Goal: Task Accomplishment & Management: Manage account settings

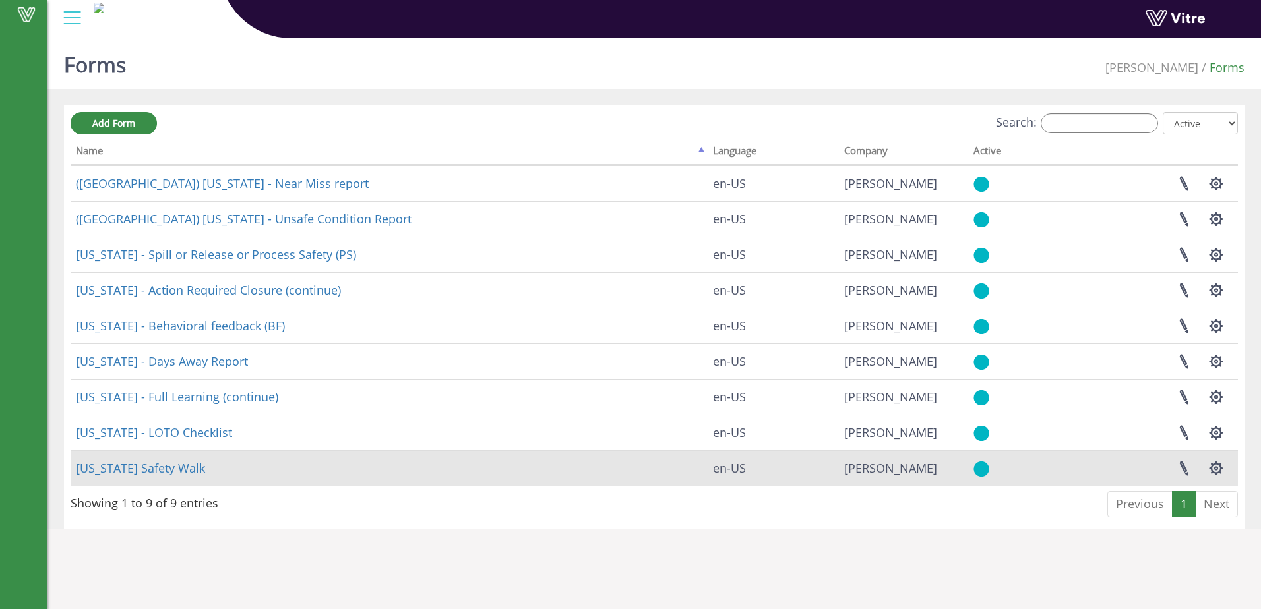
click at [316, 469] on td "[US_STATE] Safety Walk" at bounding box center [389, 469] width 637 height 36
click at [314, 470] on td "[US_STATE] Safety Walk" at bounding box center [389, 469] width 637 height 36
click at [152, 464] on link "[US_STATE] Safety Walk" at bounding box center [140, 468] width 129 height 16
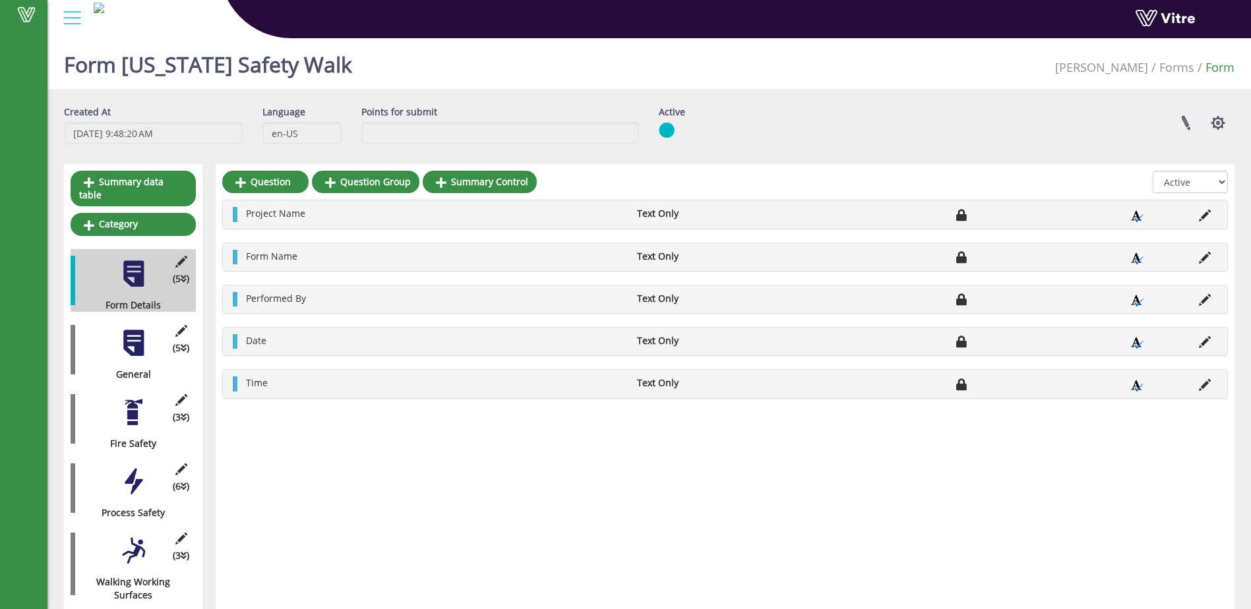
click at [140, 342] on div at bounding box center [134, 343] width 30 height 30
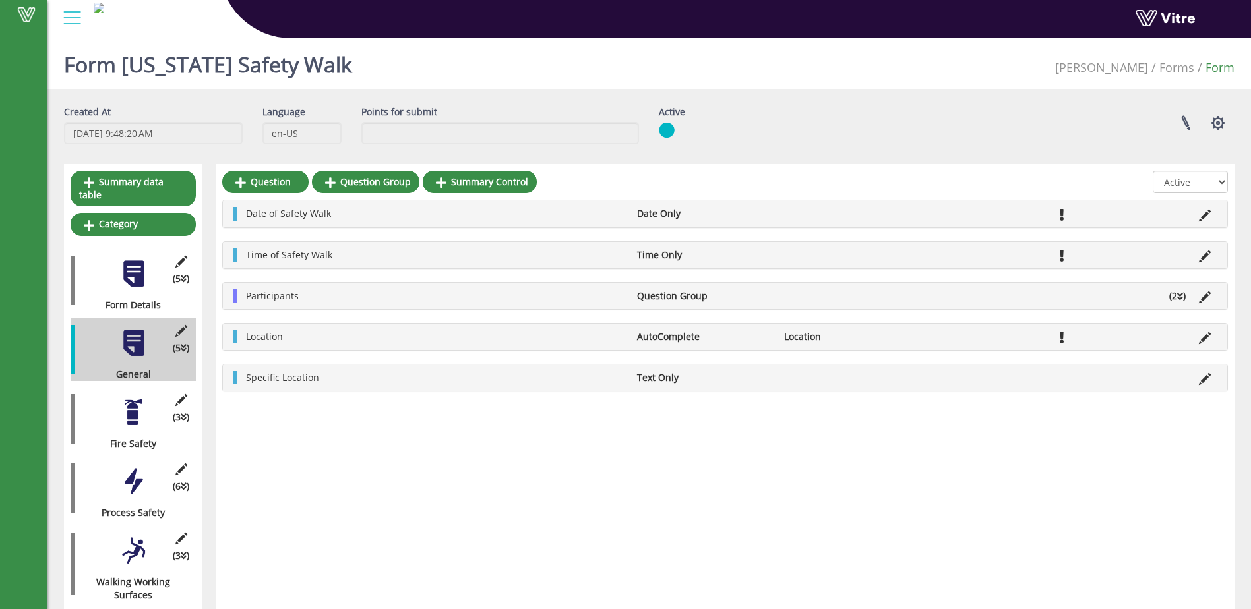
click at [135, 404] on div at bounding box center [134, 413] width 30 height 30
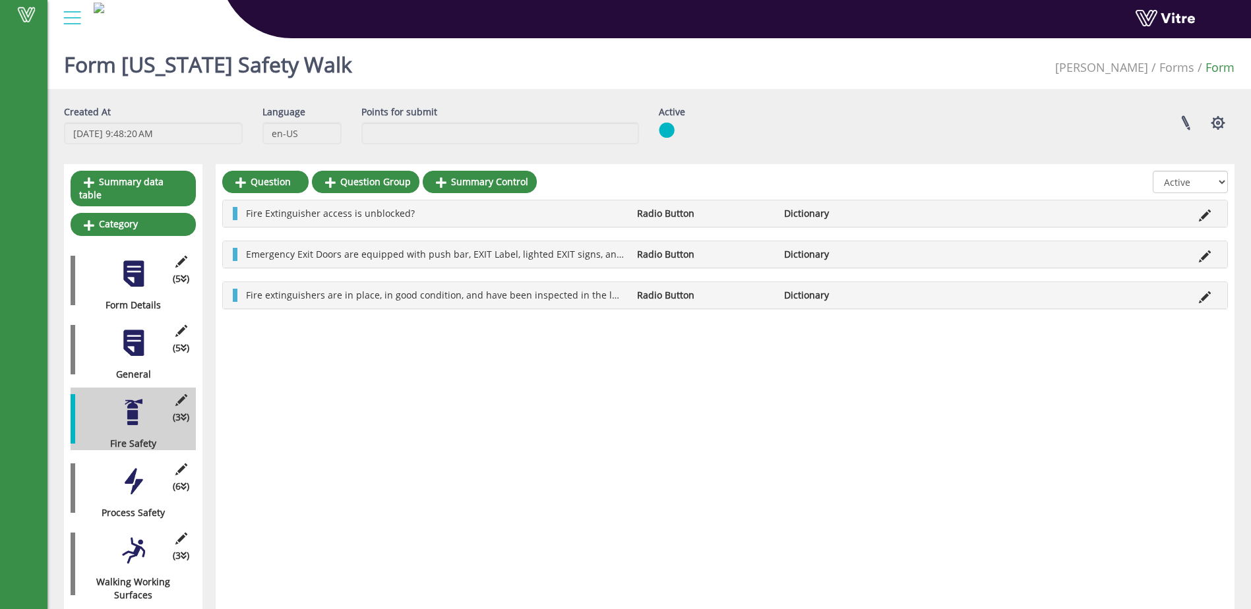
click at [139, 472] on div at bounding box center [134, 482] width 30 height 30
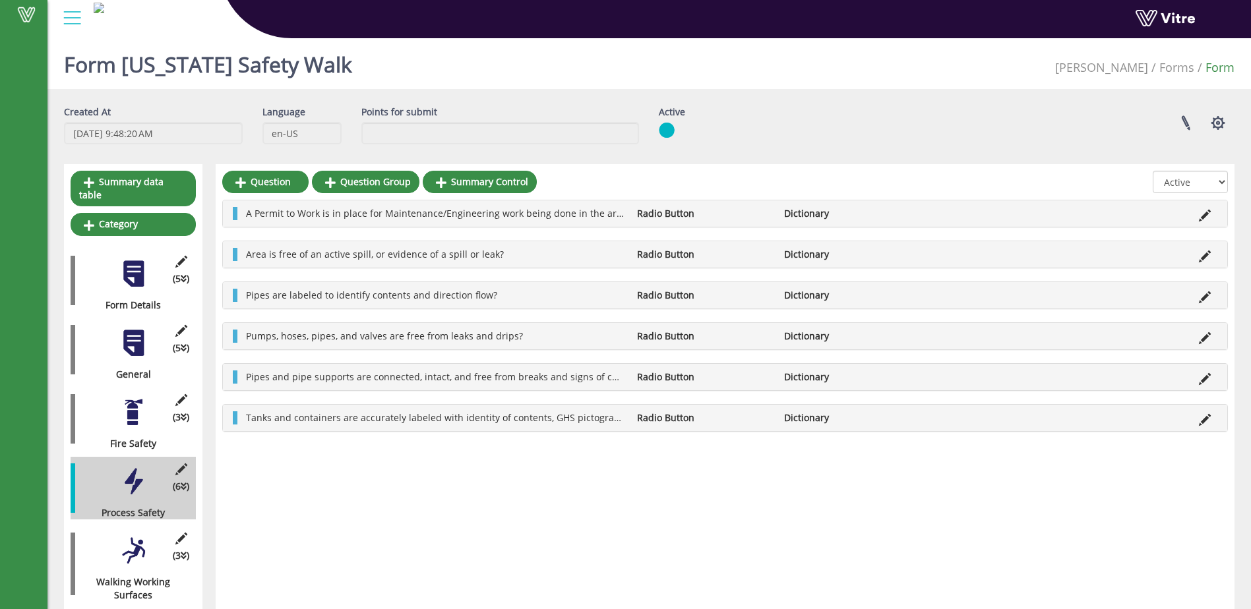
click at [125, 543] on div at bounding box center [134, 551] width 30 height 30
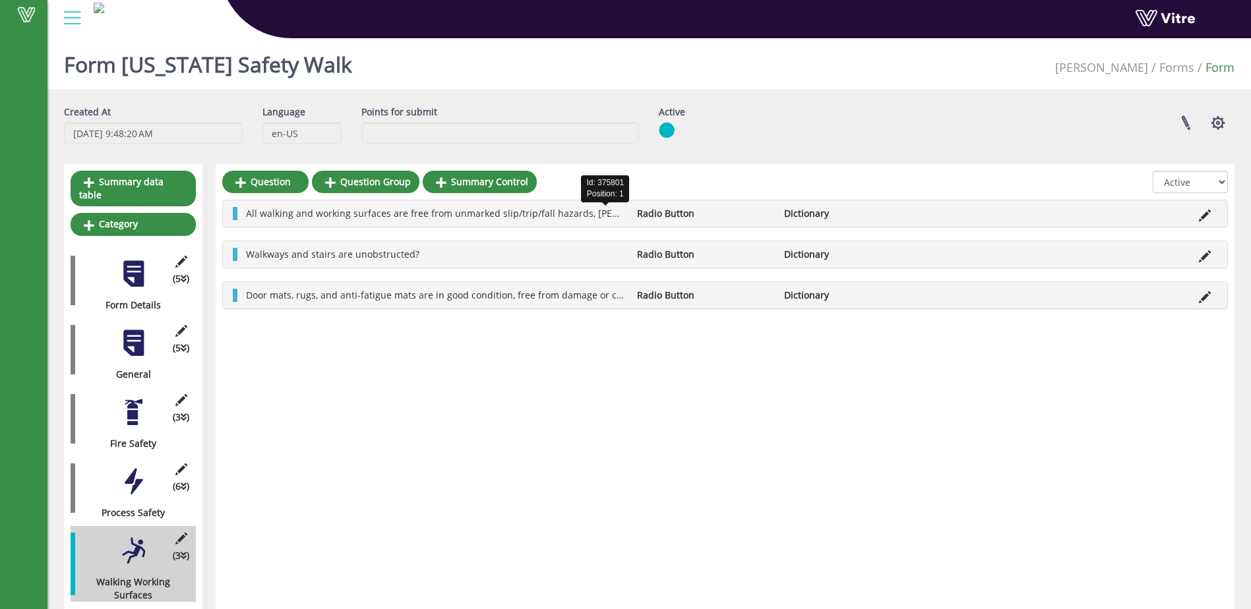
click at [608, 214] on span "All walking and working surfaces are free from unmarked slip/trip/fall hazards,…" at bounding box center [633, 213] width 775 height 13
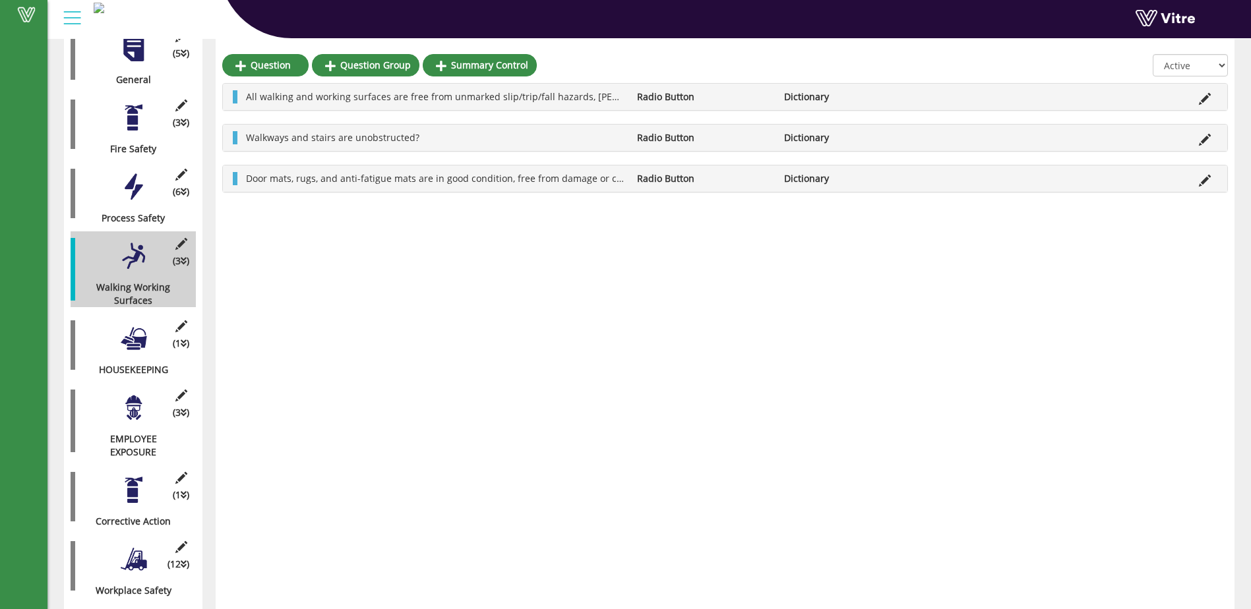
scroll to position [330, 0]
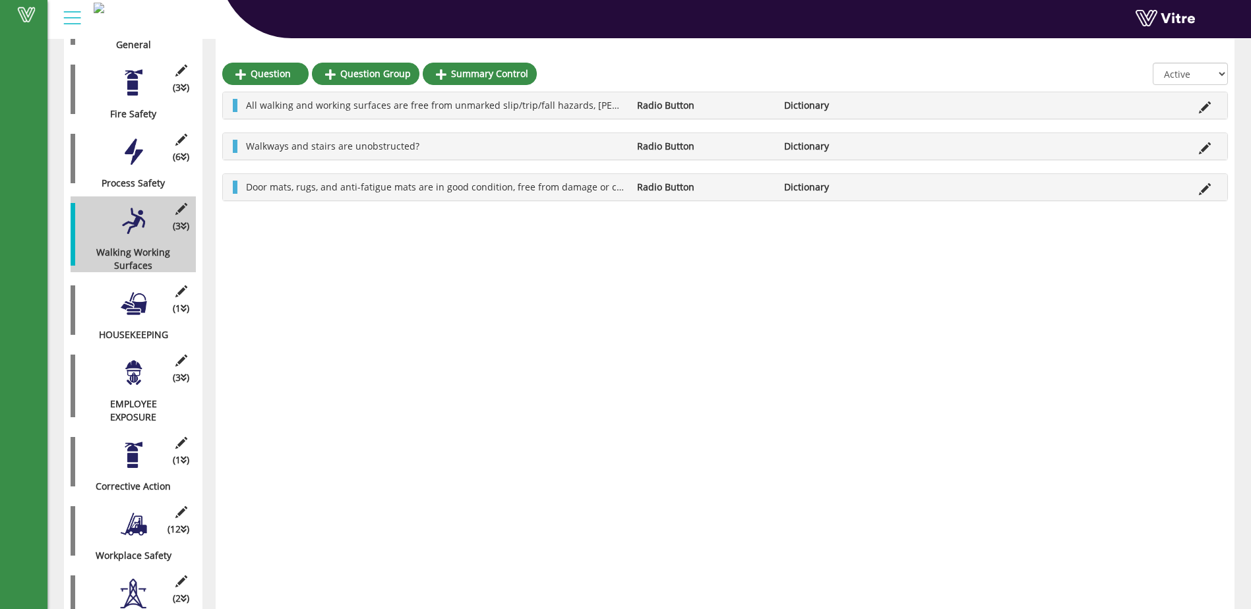
click at [148, 301] on div at bounding box center [134, 304] width 30 height 30
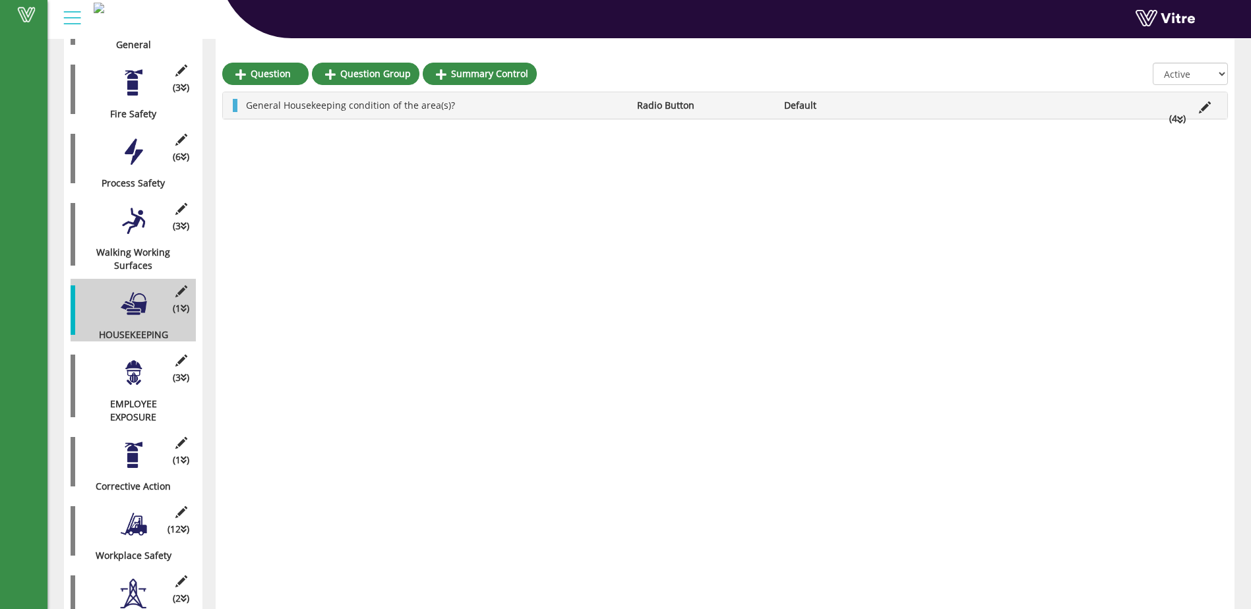
click at [134, 369] on div at bounding box center [134, 373] width 30 height 30
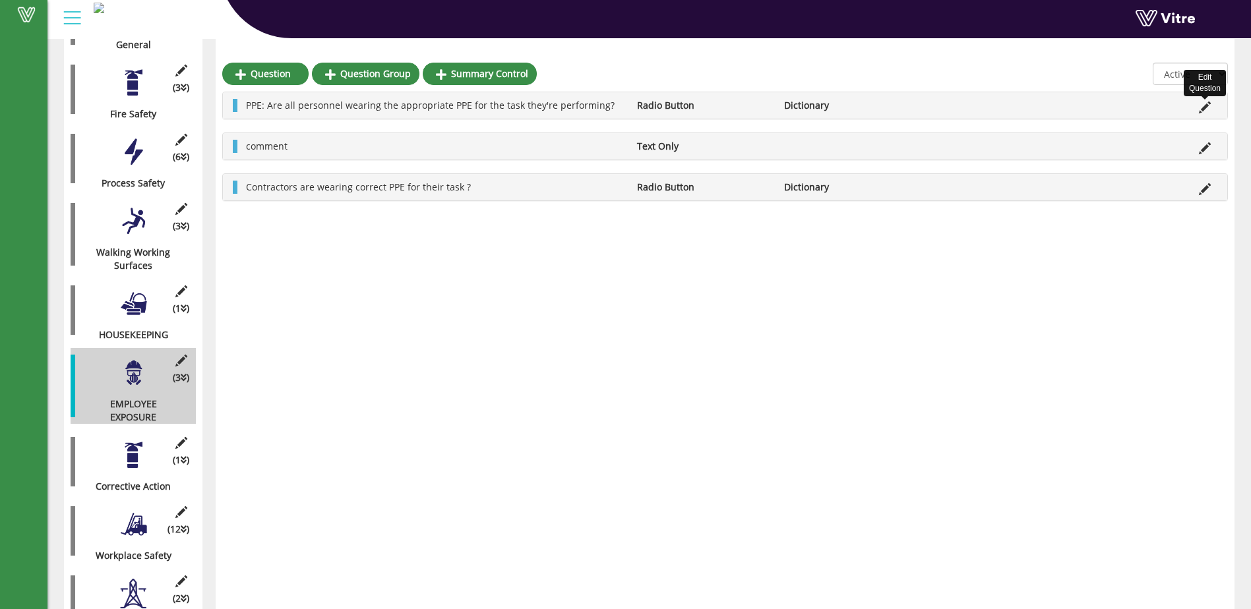
click at [1206, 104] on icon at bounding box center [1205, 108] width 12 height 12
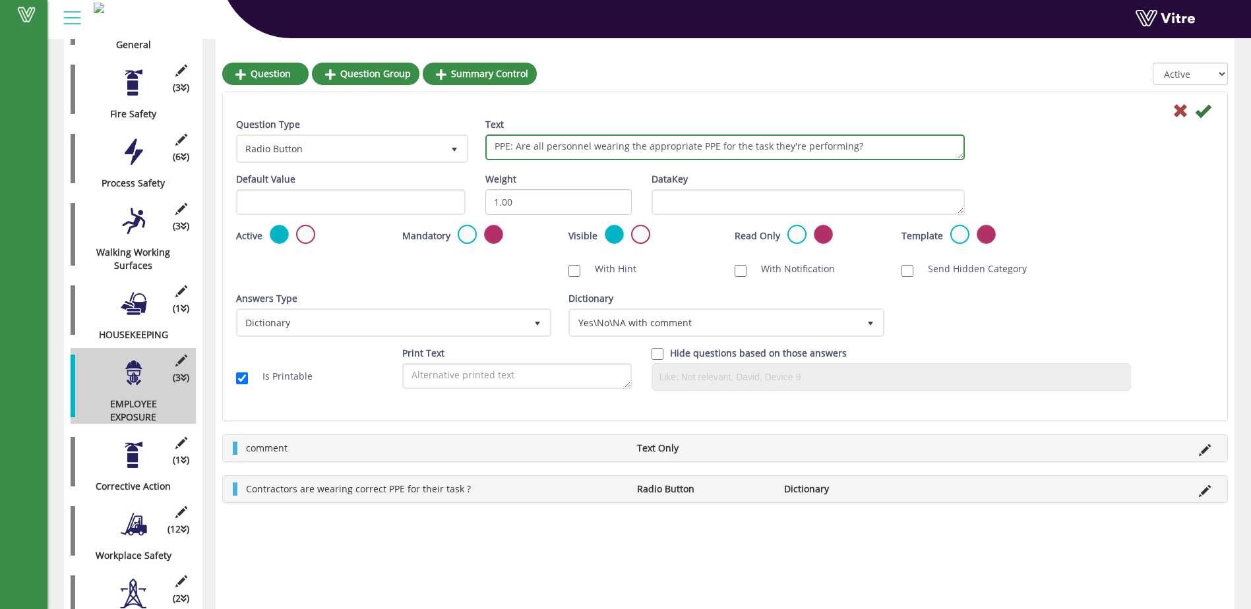
click at [538, 144] on textarea "PPE: Are all personnel wearing the appropriate PPE for the task they're perform…" at bounding box center [725, 148] width 480 height 26
drag, startPoint x: 516, startPoint y: 146, endPoint x: 491, endPoint y: 148, distance: 25.2
click at [491, 148] on textarea "PPE: Are all personnel wearing the appropriate PPE for the task they're perform…" at bounding box center [725, 148] width 480 height 26
click at [557, 145] on textarea "PPE: Are all personnel wearing the appropriate PPE for the task they're perform…" at bounding box center [725, 148] width 480 height 26
drag, startPoint x: 777, startPoint y: 148, endPoint x: 749, endPoint y: 152, distance: 27.9
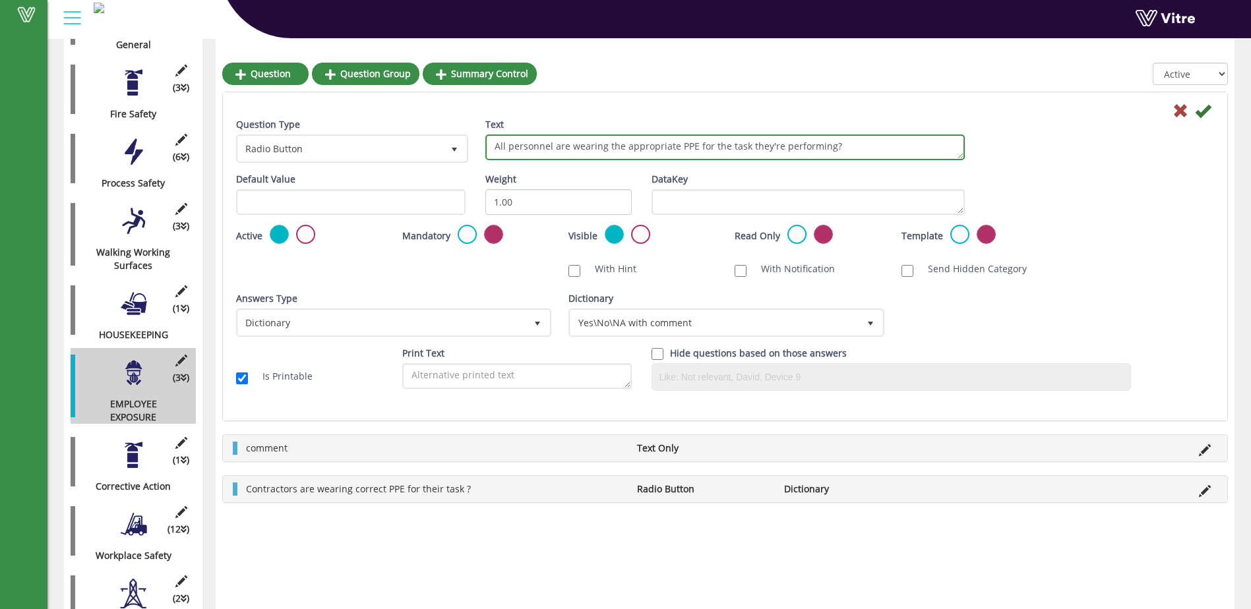
click at [749, 152] on textarea "PPE: Are all personnel wearing the appropriate PPE for the task they're perform…" at bounding box center [725, 148] width 480 height 26
type textarea "All personnel are wearing the appropriate PPE for the task they're performing?"
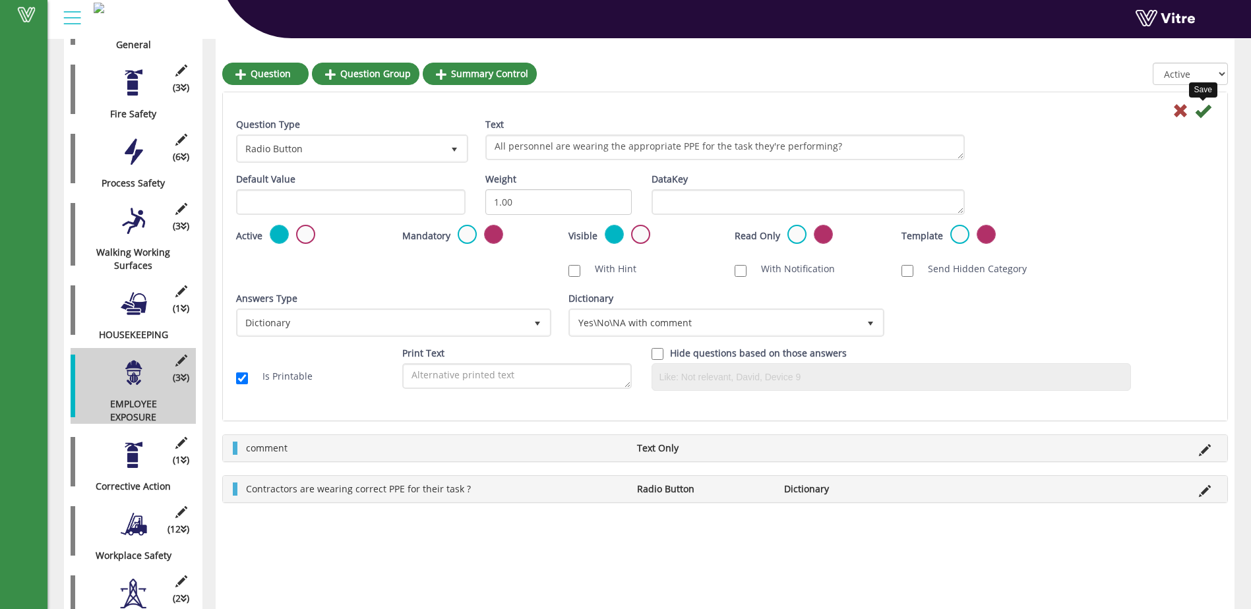
click at [1200, 109] on icon at bounding box center [1203, 111] width 16 height 16
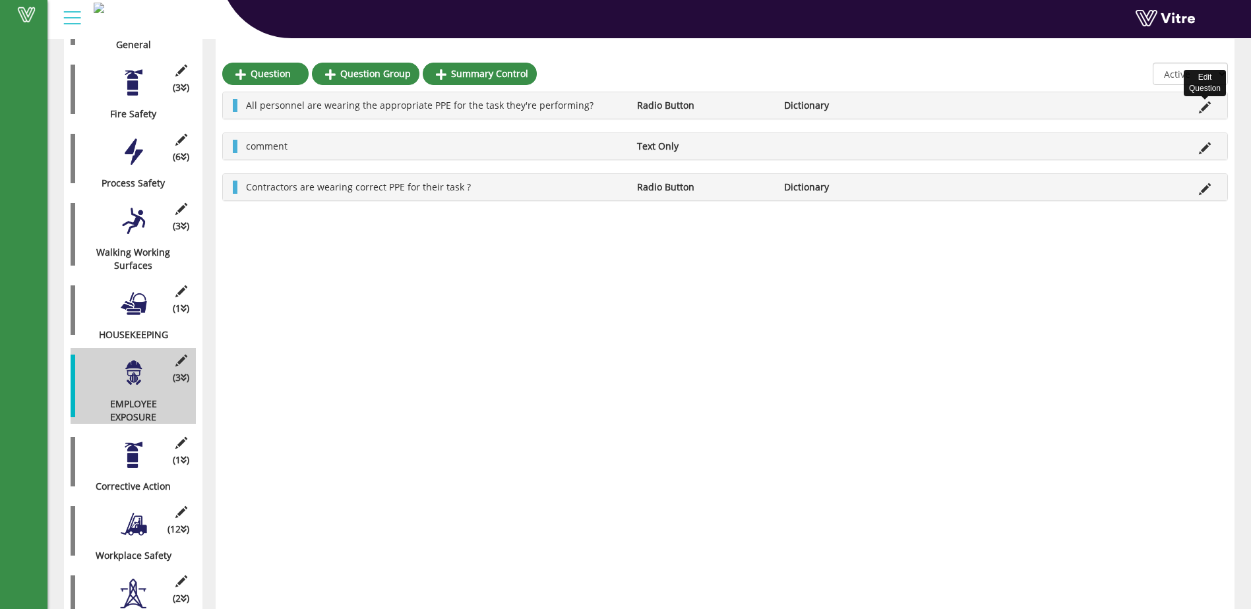
click at [1204, 108] on icon at bounding box center [1205, 108] width 12 height 12
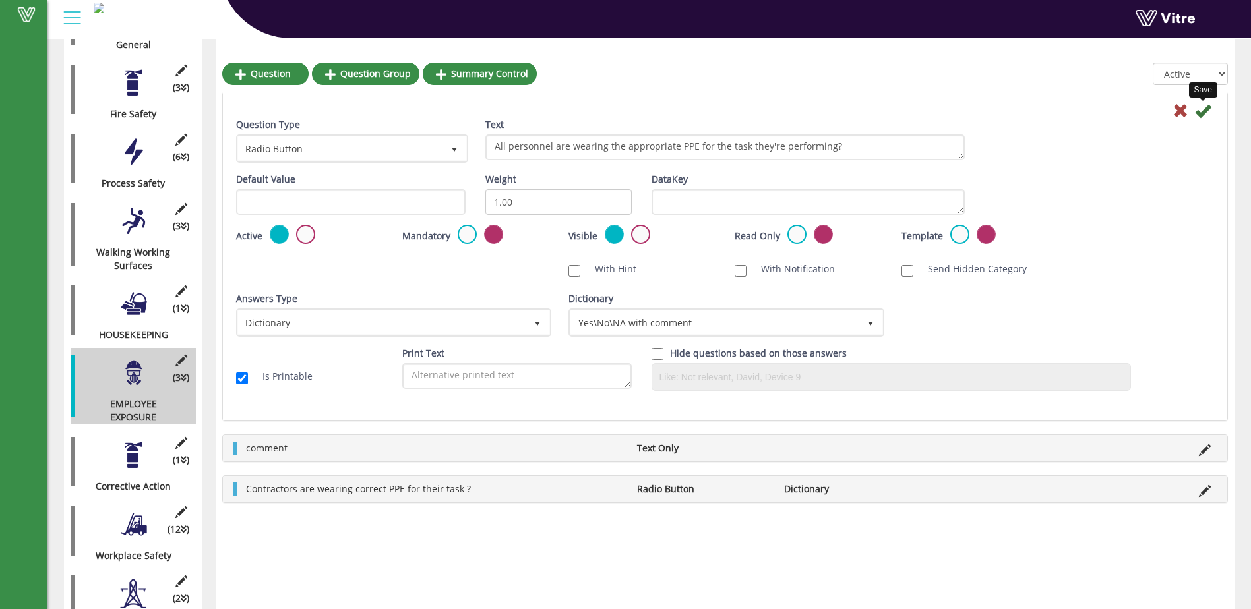
click at [1204, 111] on icon at bounding box center [1203, 111] width 16 height 16
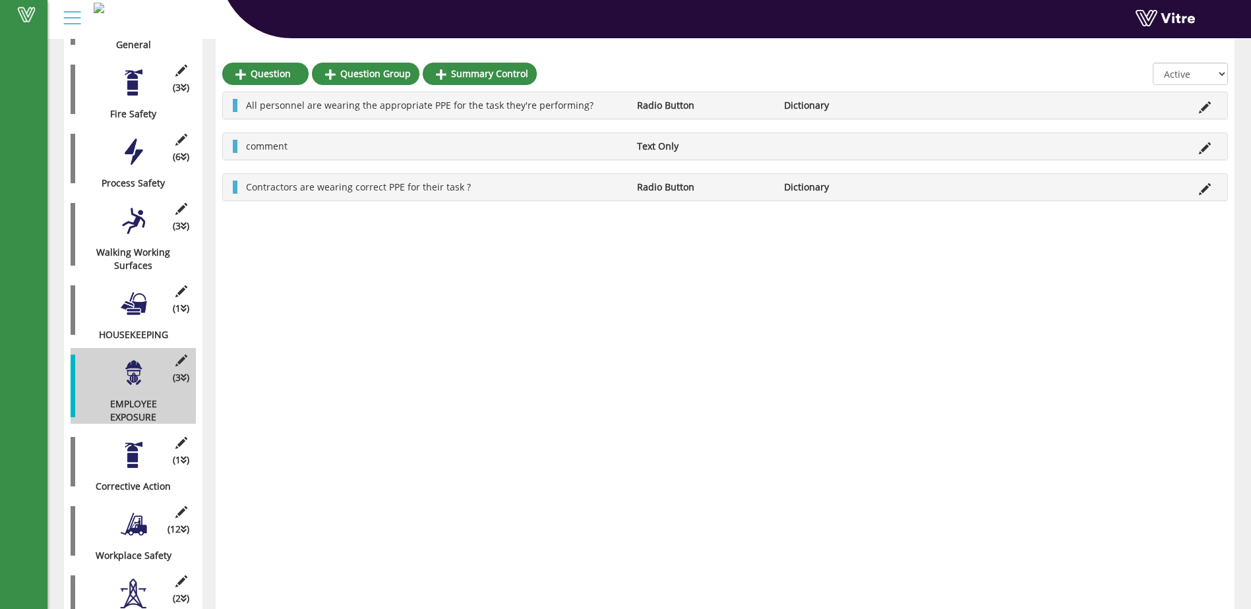
click at [137, 447] on div at bounding box center [134, 456] width 30 height 30
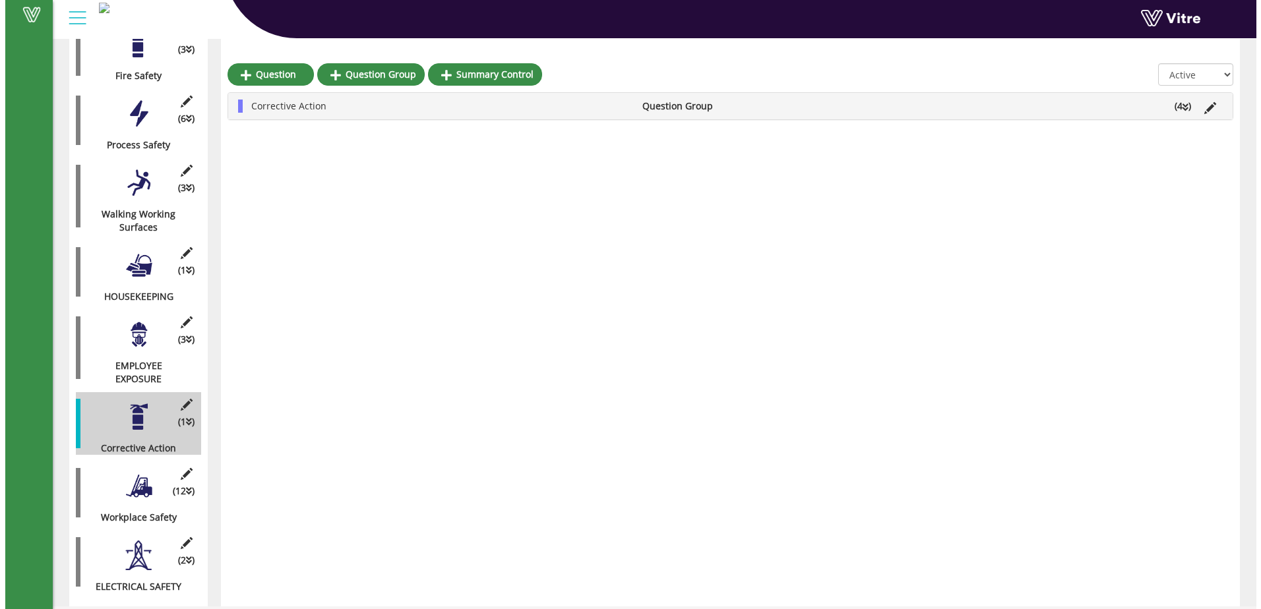
scroll to position [369, 0]
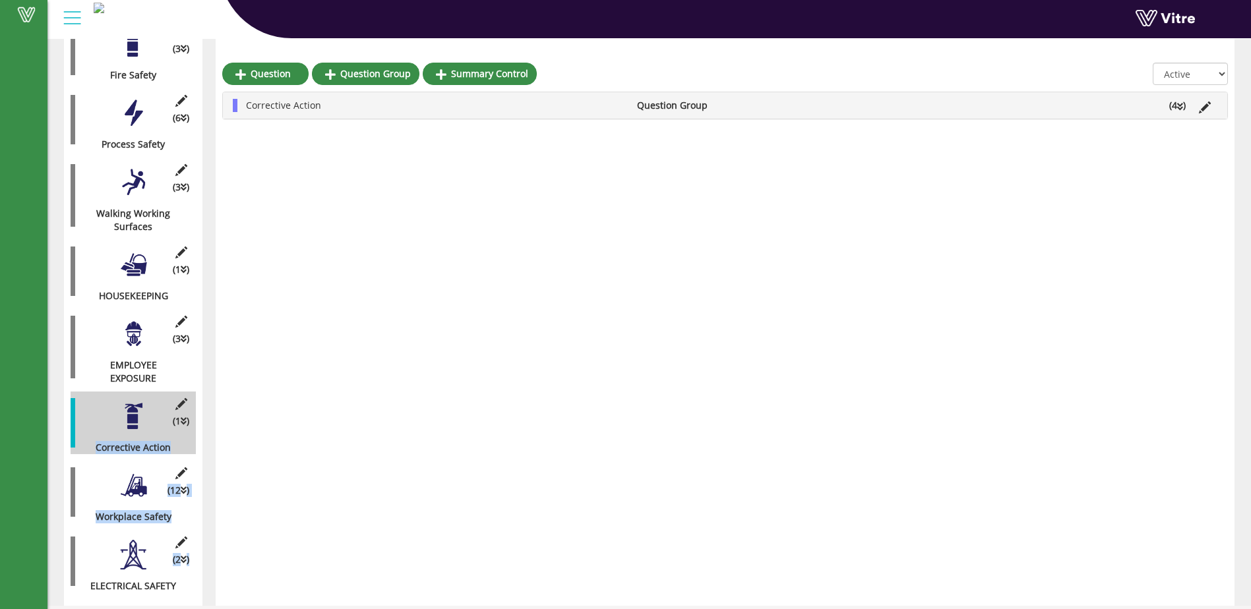
drag, startPoint x: 149, startPoint y: 403, endPoint x: 141, endPoint y: 527, distance: 124.3
click at [141, 527] on div "(5 ) Form Details (5 ) General (6 ) Checklist (3 ) Fire Safety (6 ) Process Saf…" at bounding box center [133, 237] width 125 height 712
drag, startPoint x: 141, startPoint y: 527, endPoint x: 152, endPoint y: 398, distance: 129.7
click at [152, 398] on div "(1 ) Corrective Action" at bounding box center [133, 423] width 125 height 63
click at [137, 402] on div at bounding box center [134, 417] width 30 height 30
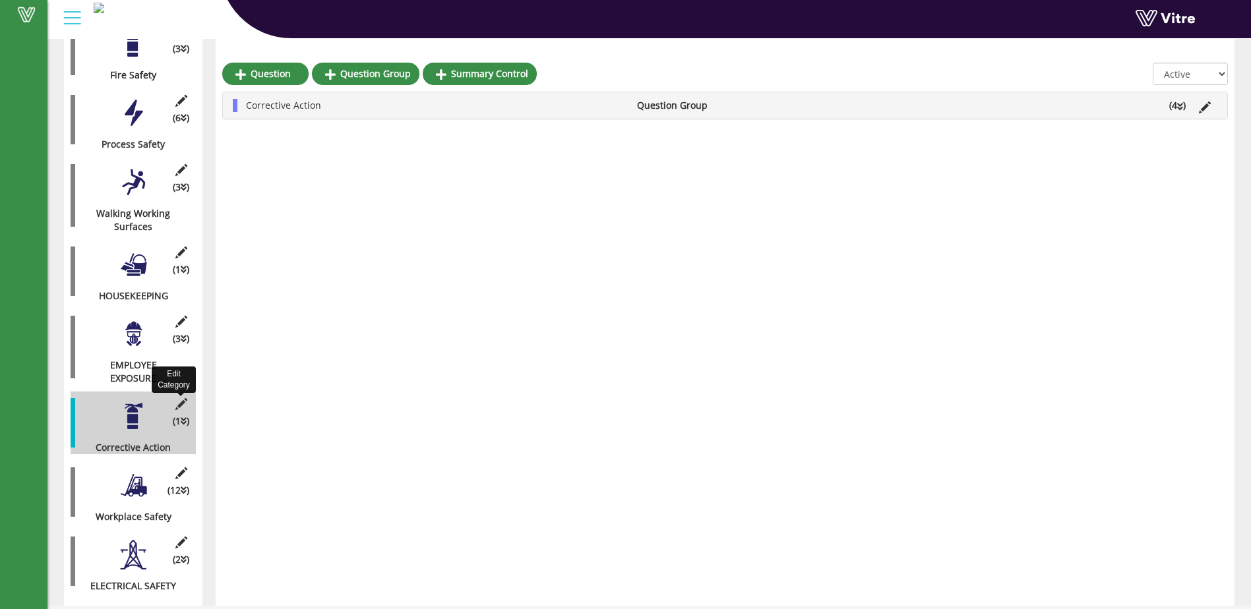
click at [181, 398] on icon at bounding box center [181, 404] width 16 height 12
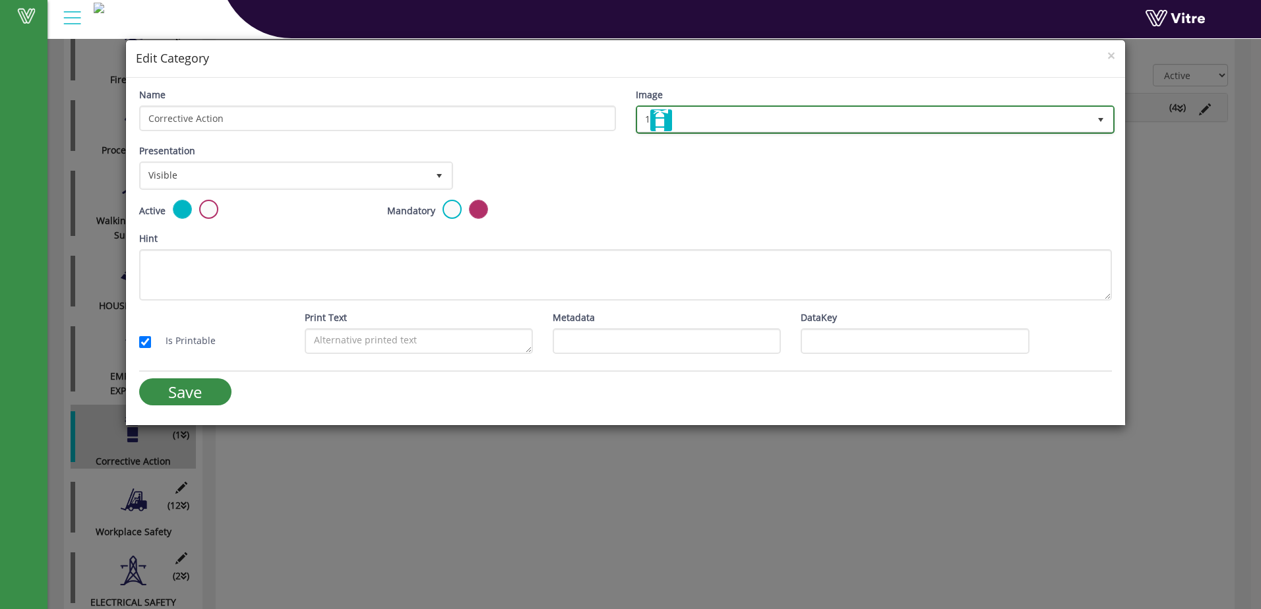
click at [1100, 117] on span "select" at bounding box center [1101, 120] width 11 height 11
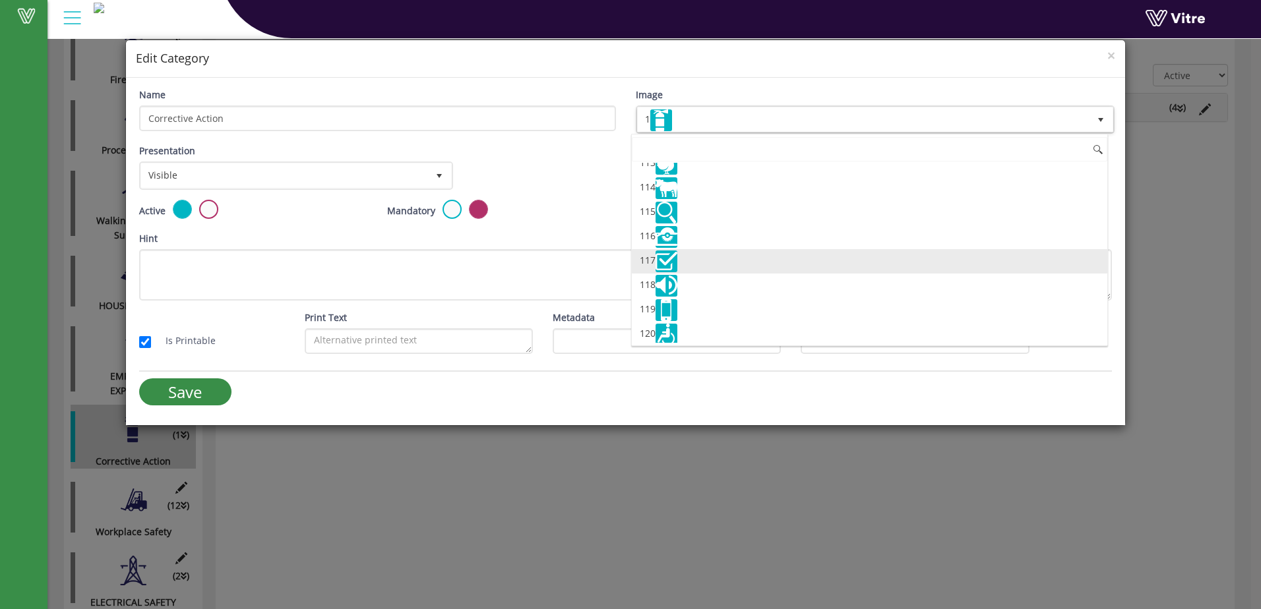
scroll to position [2770, 0]
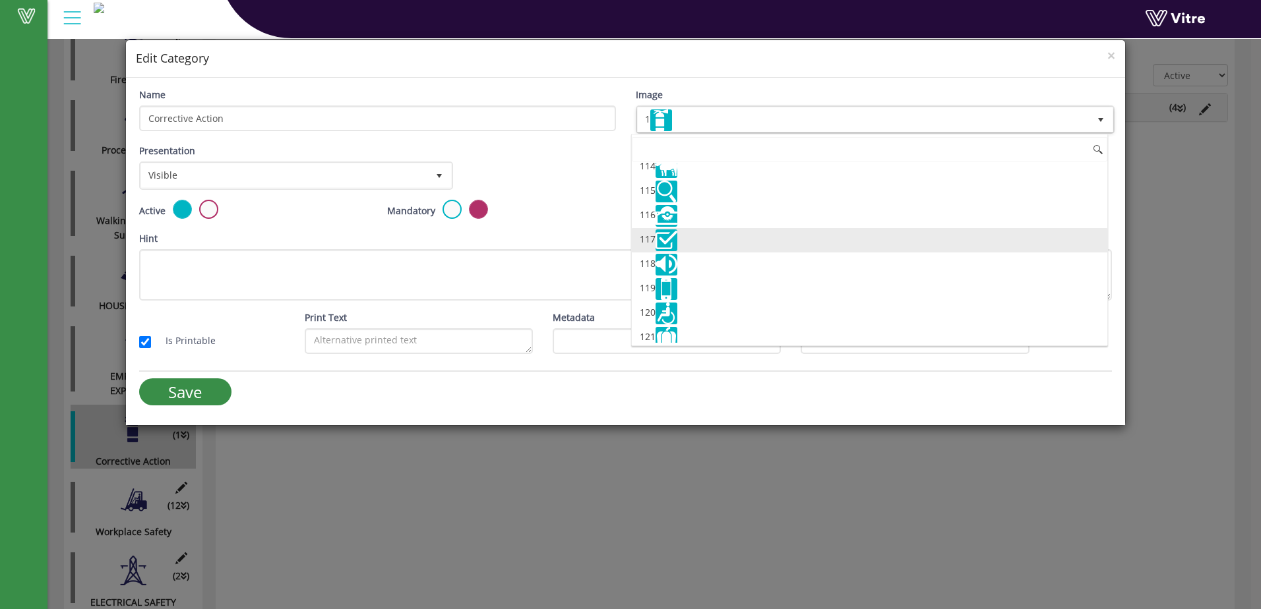
click at [670, 242] on img at bounding box center [667, 241] width 22 height 22
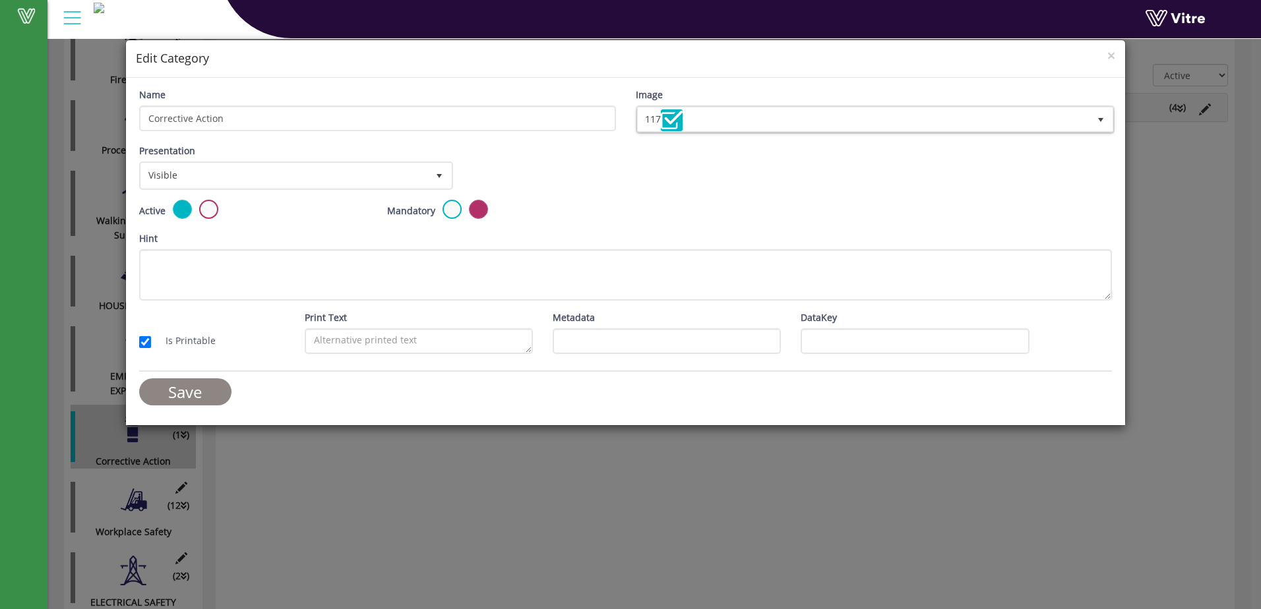
click at [179, 388] on input "Save" at bounding box center [185, 392] width 92 height 27
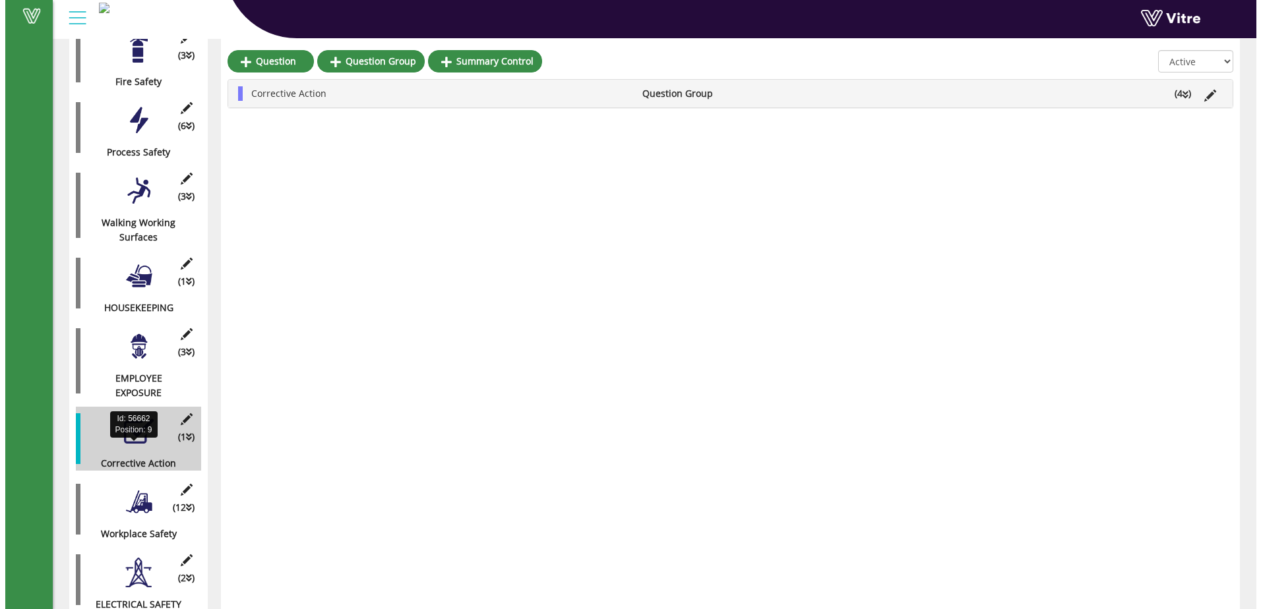
scroll to position [369, 0]
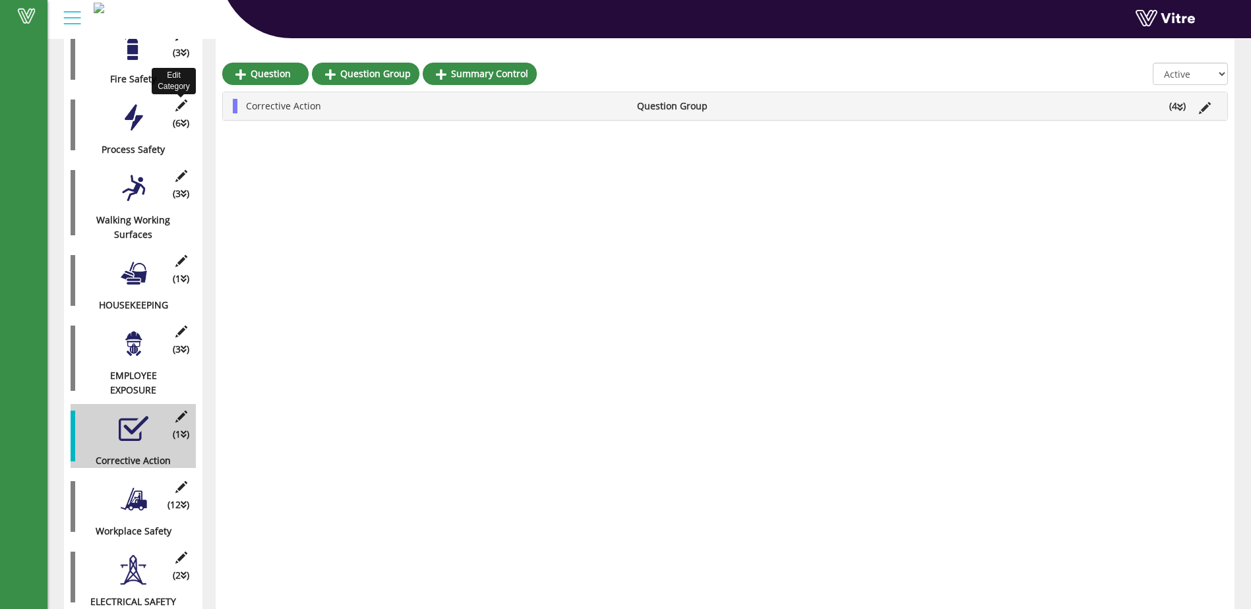
click at [183, 100] on icon at bounding box center [181, 106] width 16 height 12
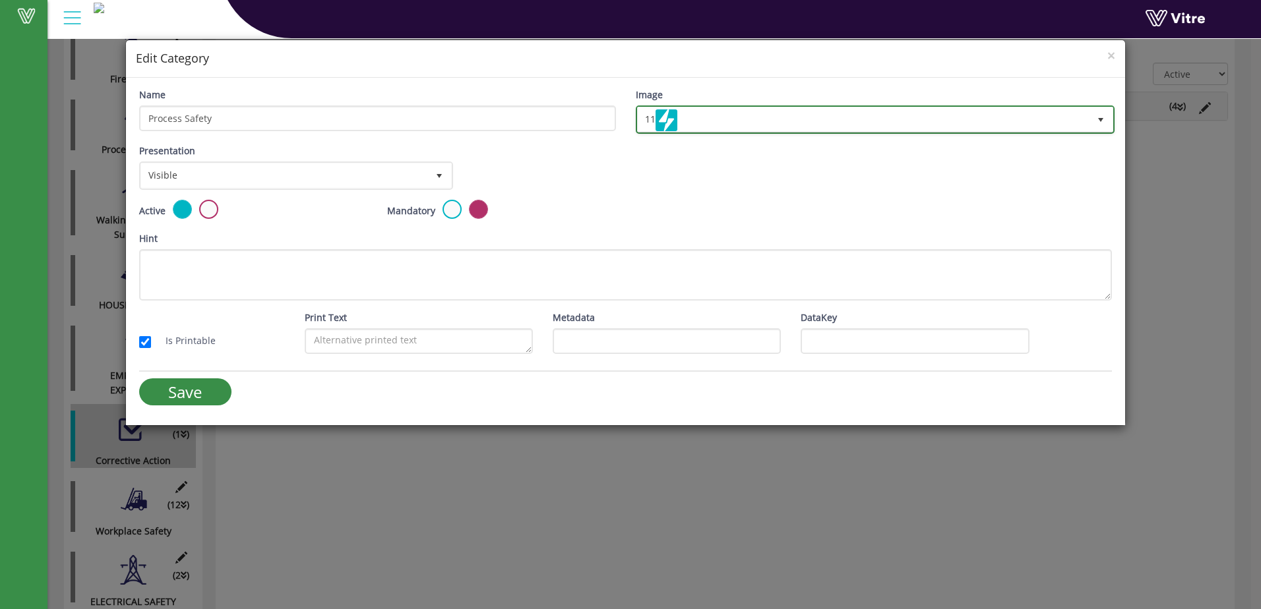
click at [1103, 115] on span "select" at bounding box center [1101, 120] width 11 height 11
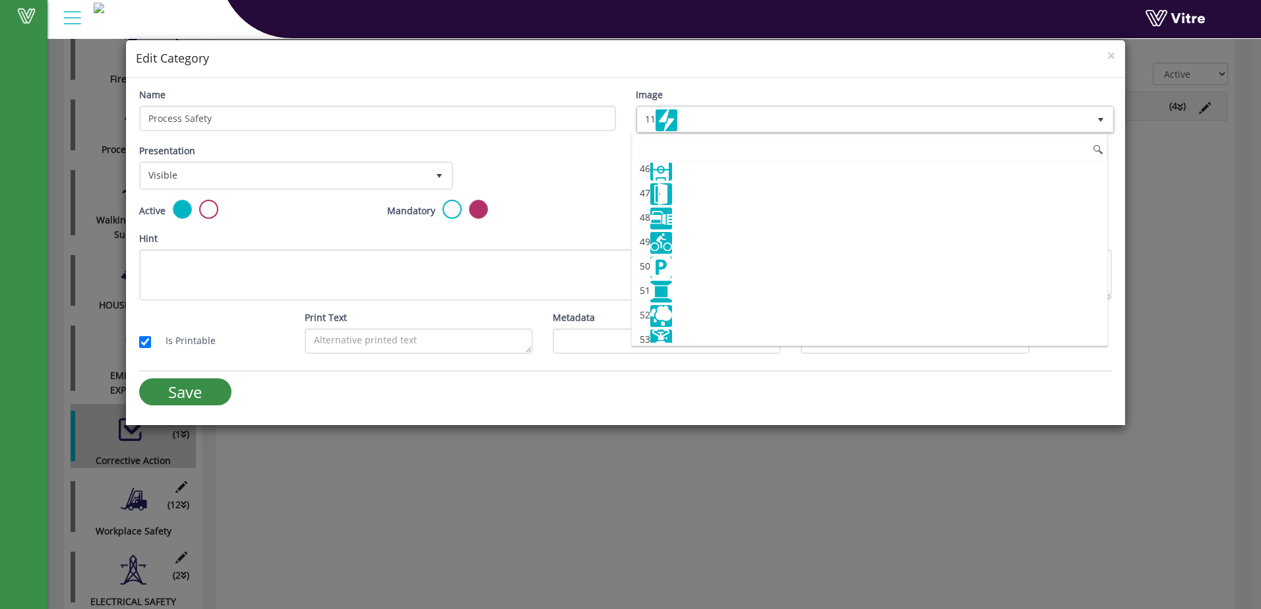
scroll to position [1210, 0]
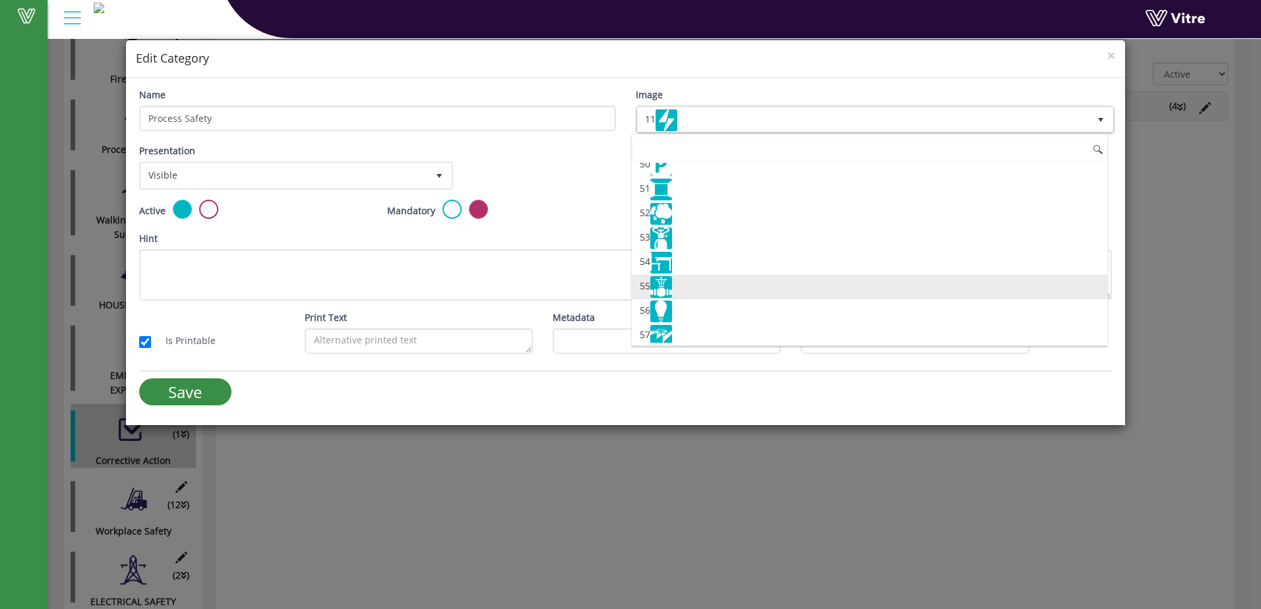
click at [668, 286] on img at bounding box center [661, 287] width 22 height 22
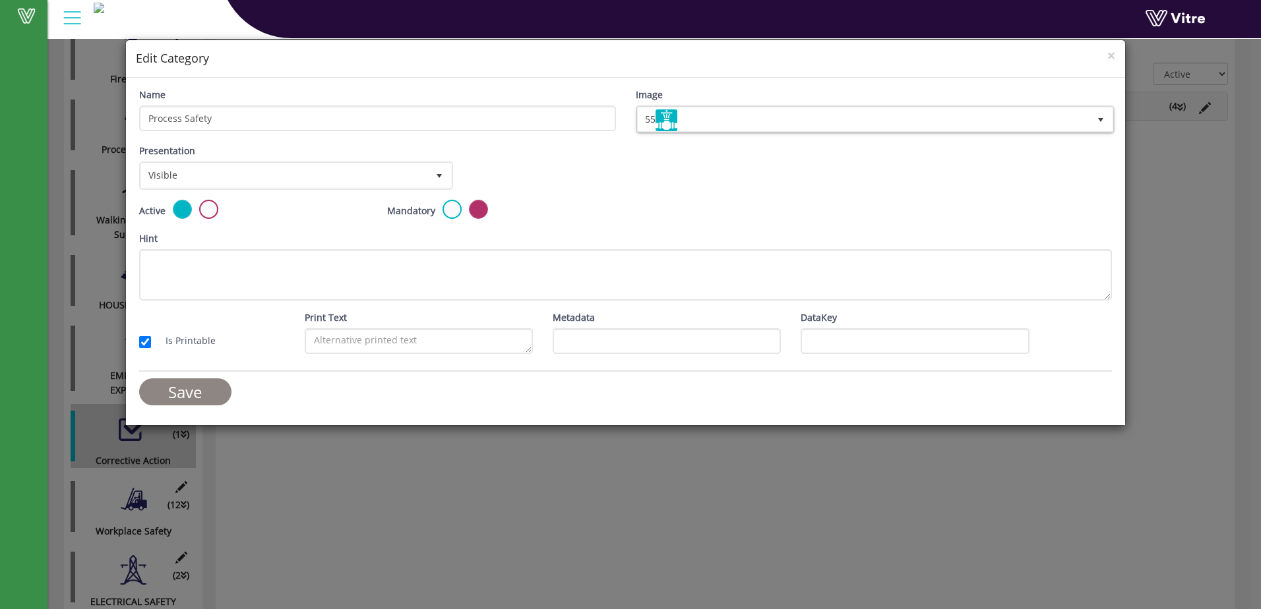
click at [210, 391] on input "Save" at bounding box center [185, 392] width 92 height 27
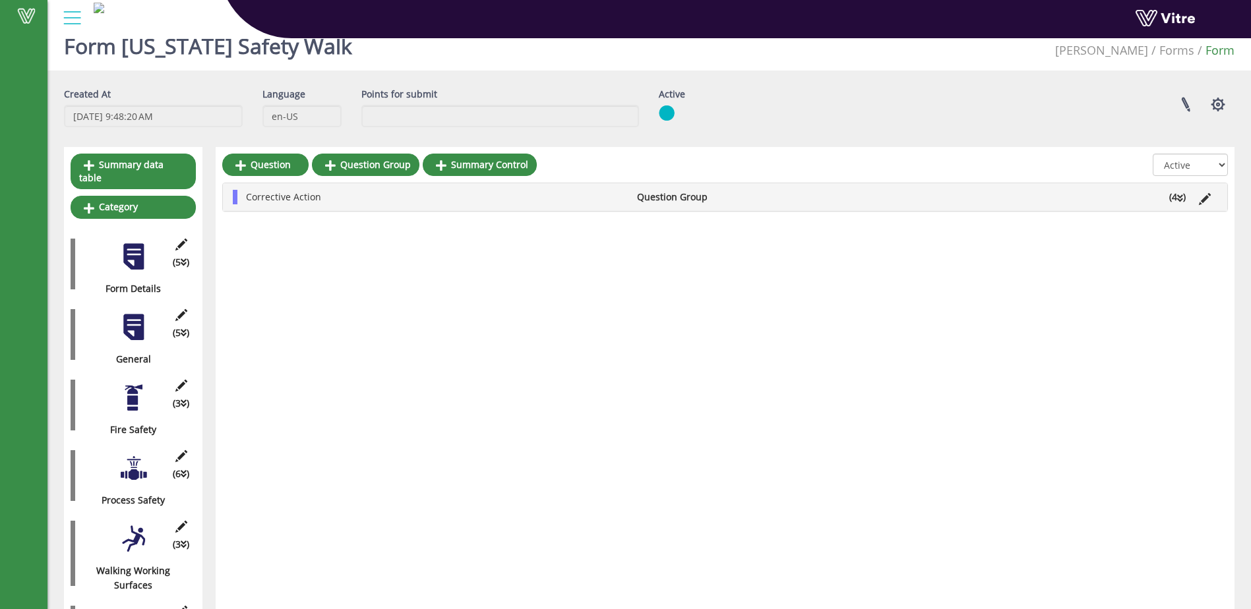
scroll to position [0, 0]
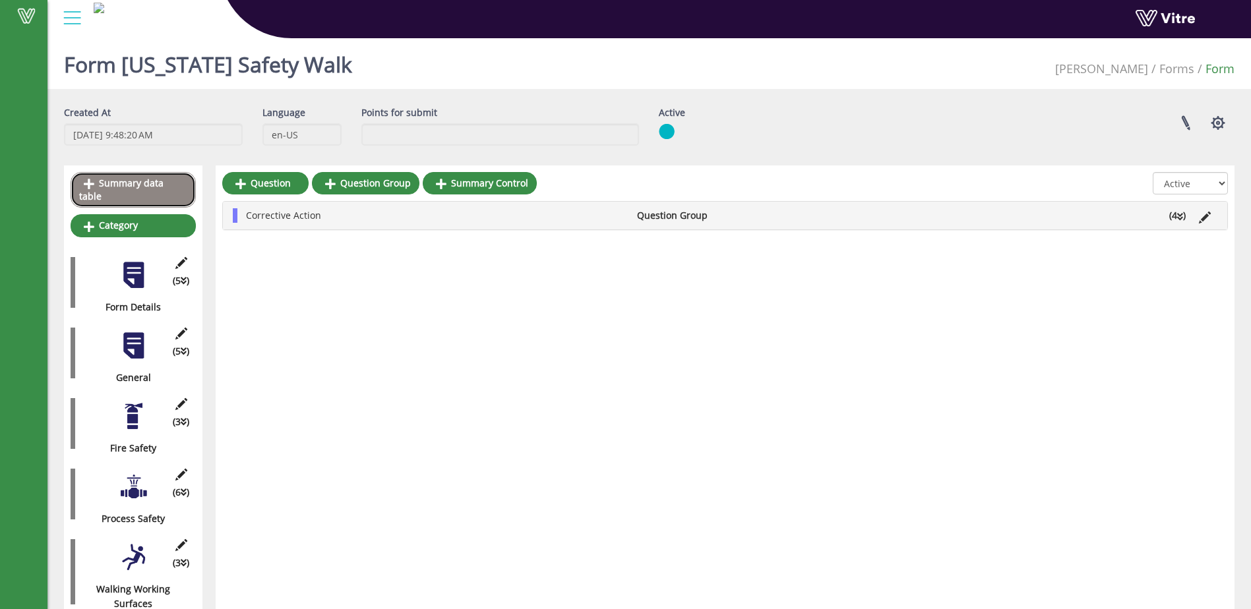
click at [155, 182] on link "Summary data table" at bounding box center [133, 190] width 125 height 36
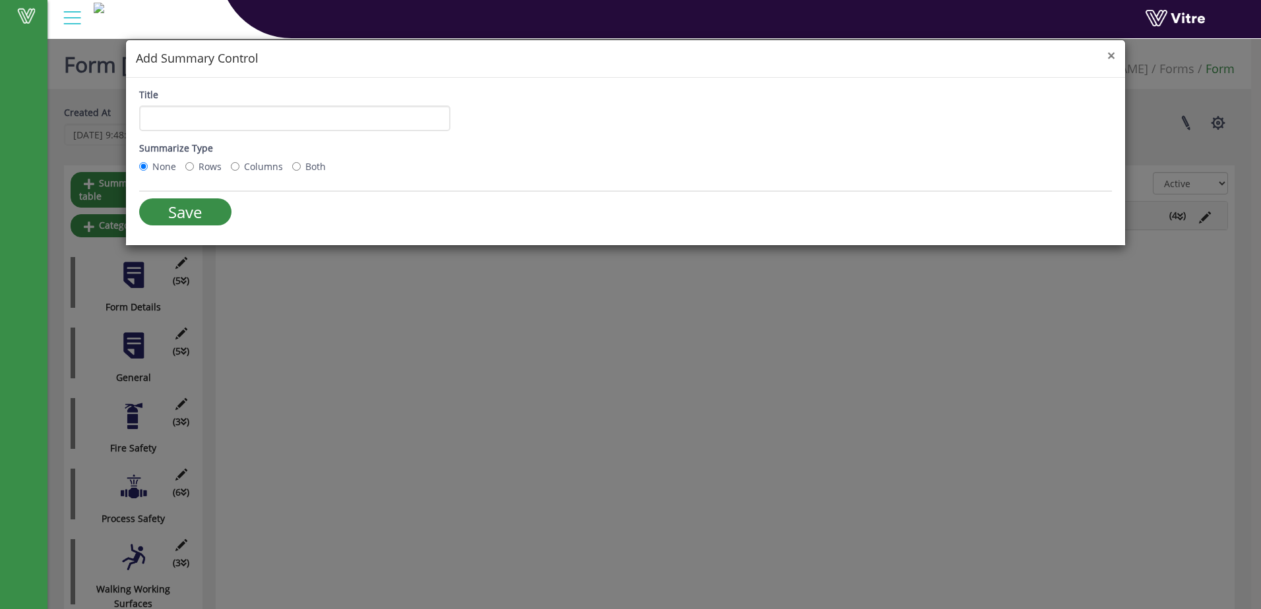
click at [1112, 55] on span "×" at bounding box center [1111, 55] width 8 height 18
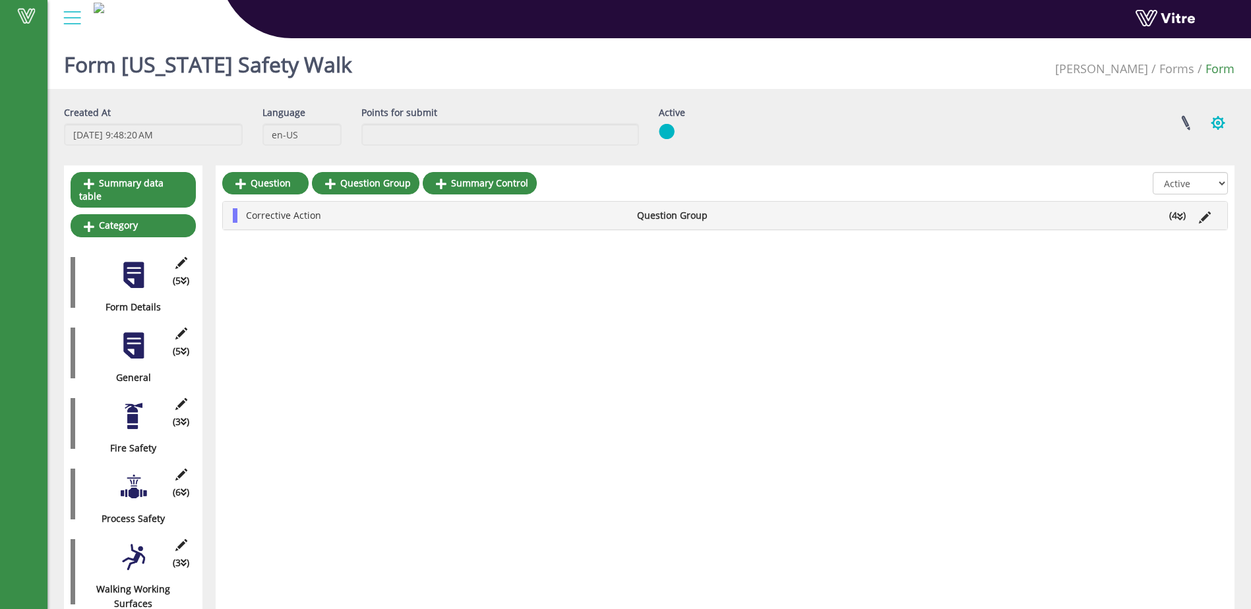
click at [1219, 119] on button "button" at bounding box center [1218, 123] width 33 height 35
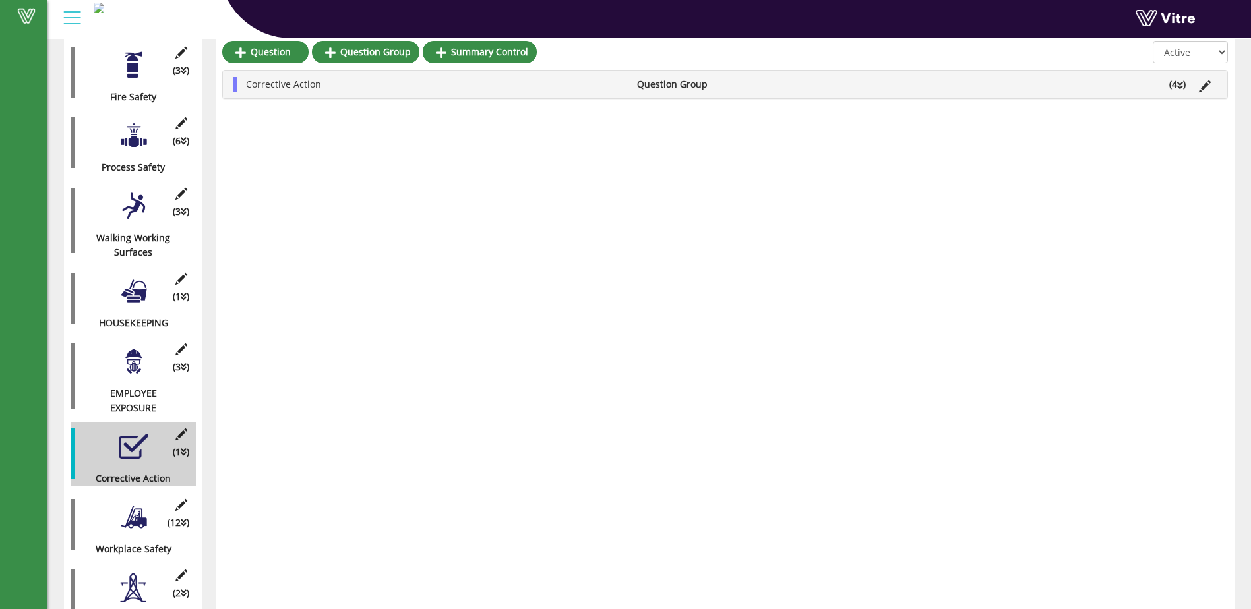
scroll to position [369, 0]
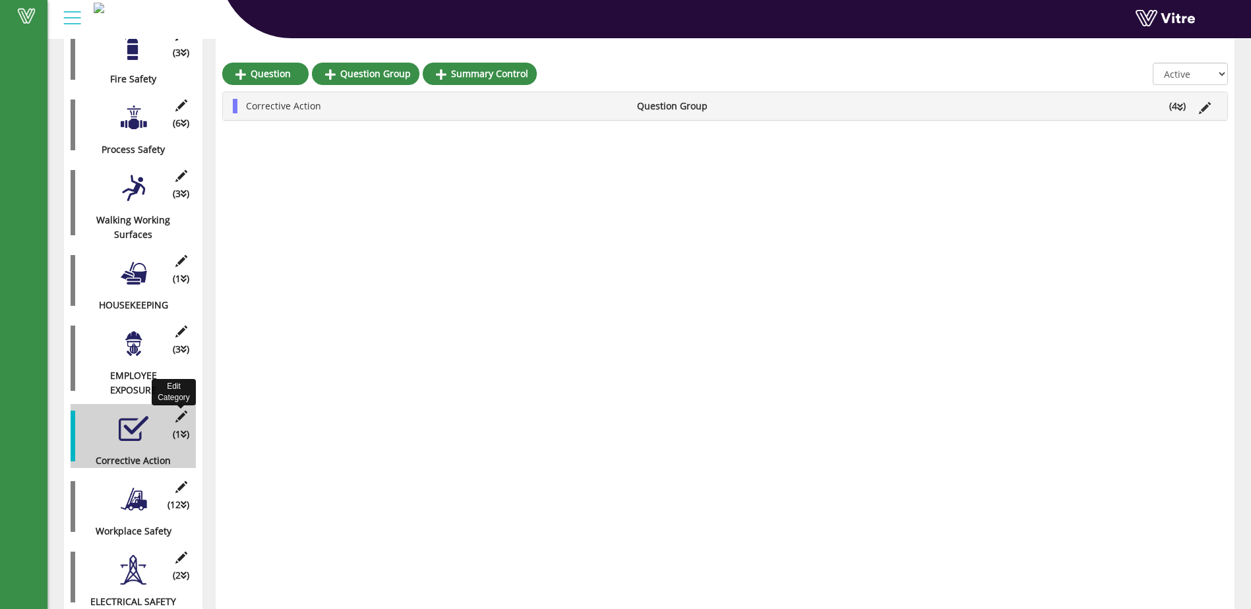
click at [180, 411] on icon at bounding box center [181, 417] width 16 height 12
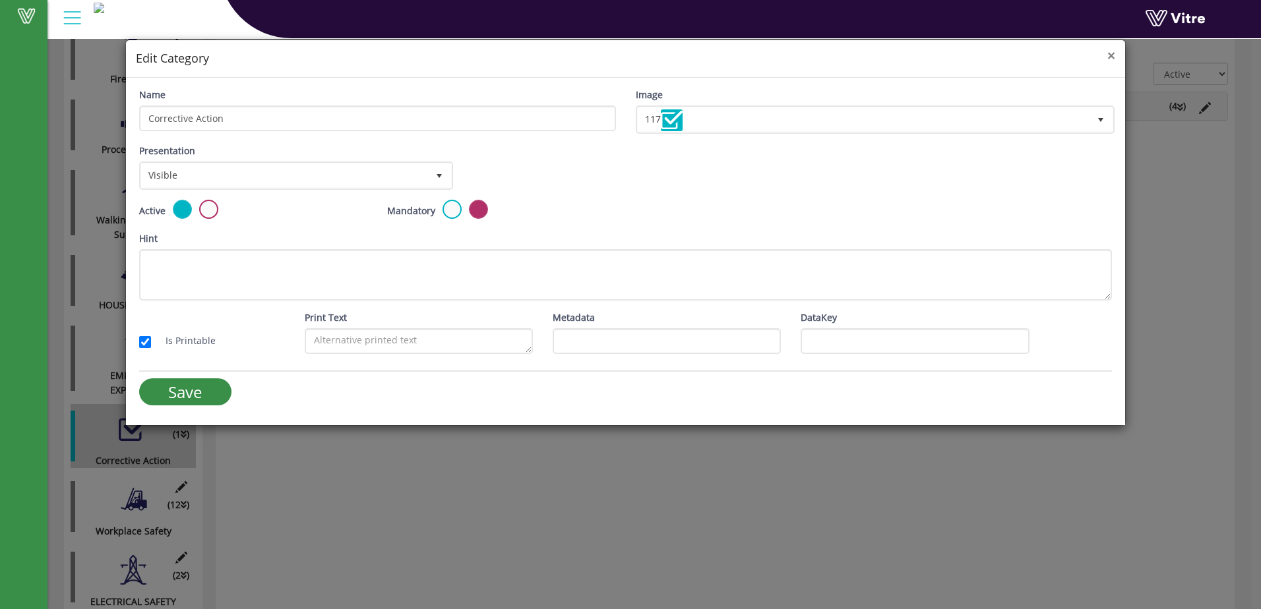
click at [1112, 57] on span "×" at bounding box center [1111, 55] width 8 height 18
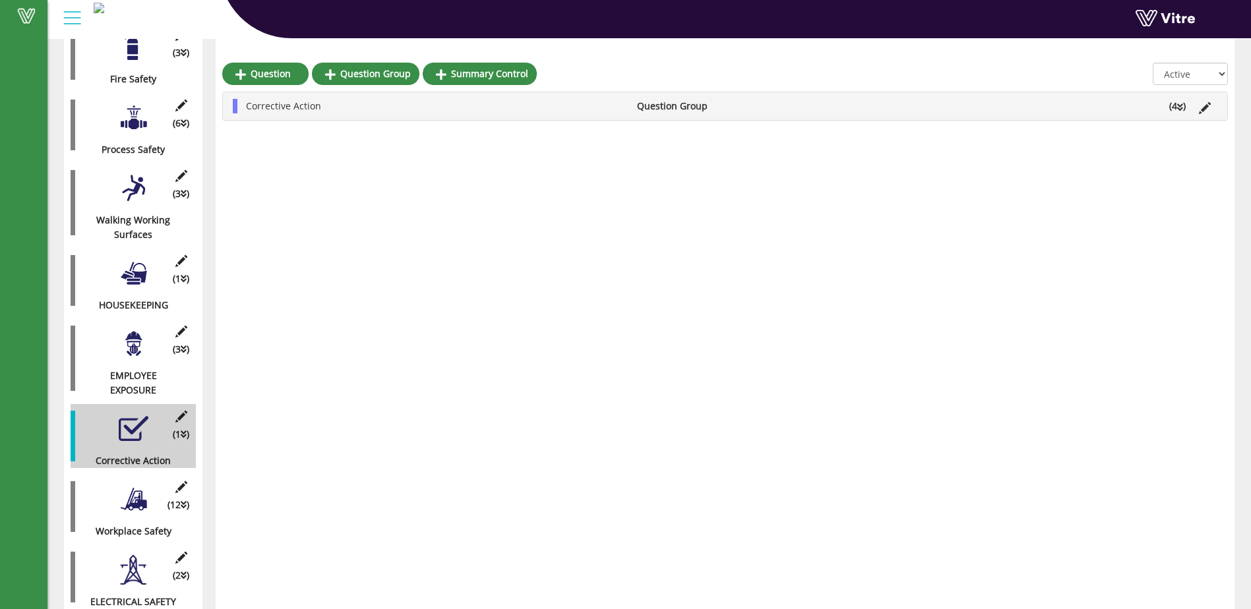
click at [135, 421] on div at bounding box center [134, 429] width 30 height 30
click at [1177, 105] on icon at bounding box center [1180, 107] width 6 height 9
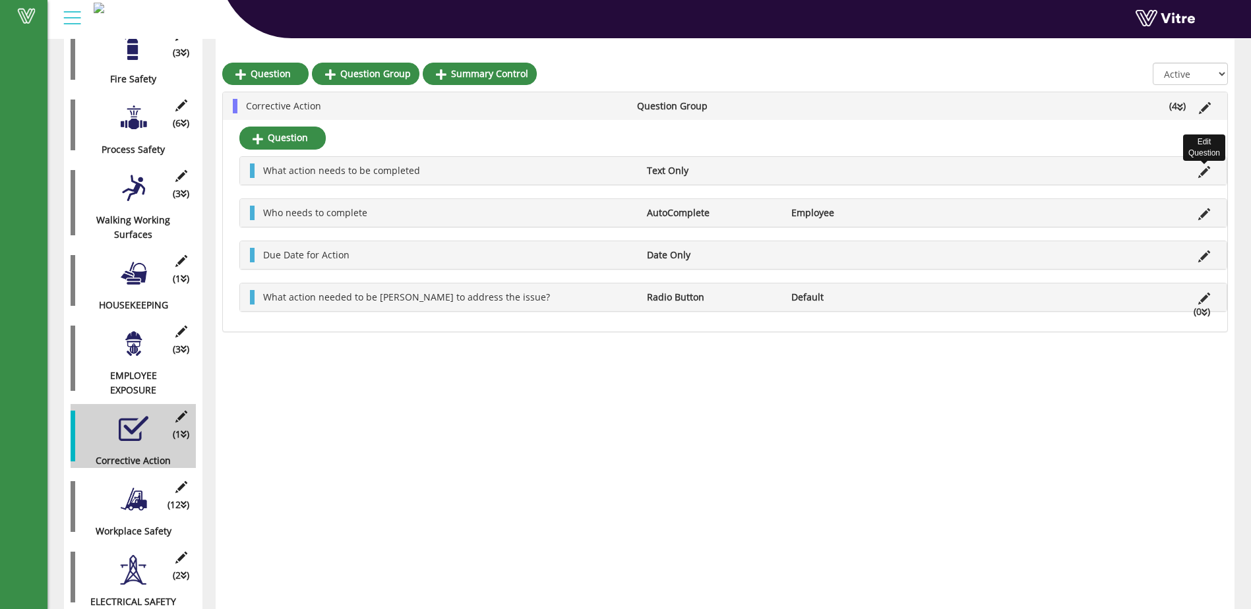
click at [1202, 172] on icon at bounding box center [1205, 172] width 12 height 12
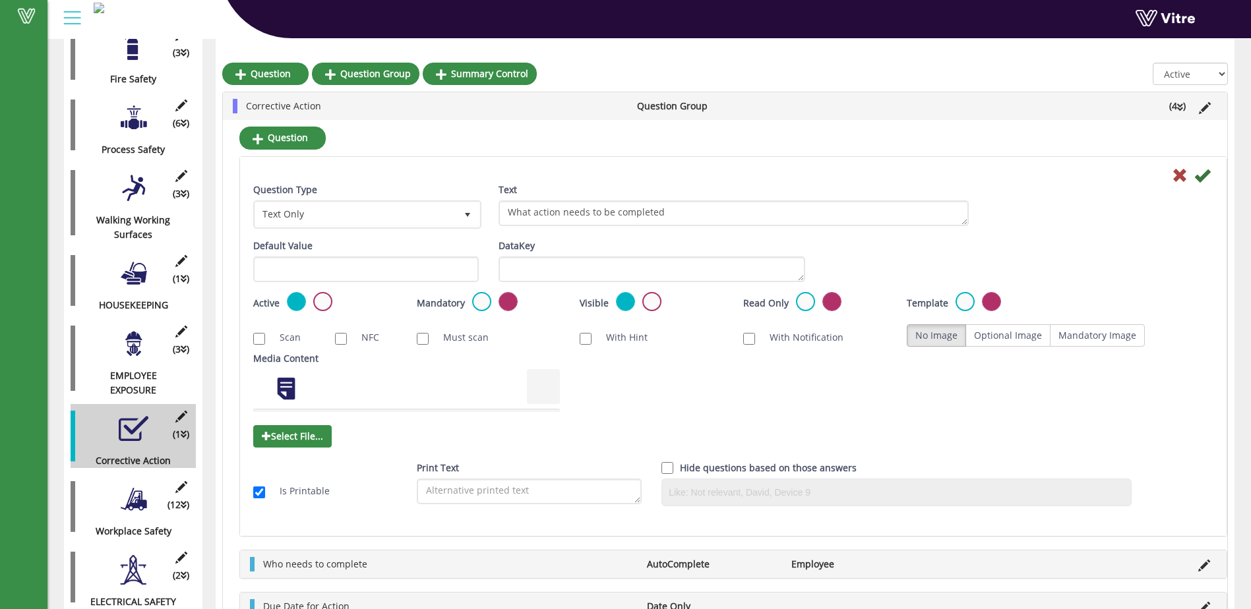
click at [1183, 104] on icon at bounding box center [1180, 107] width 6 height 9
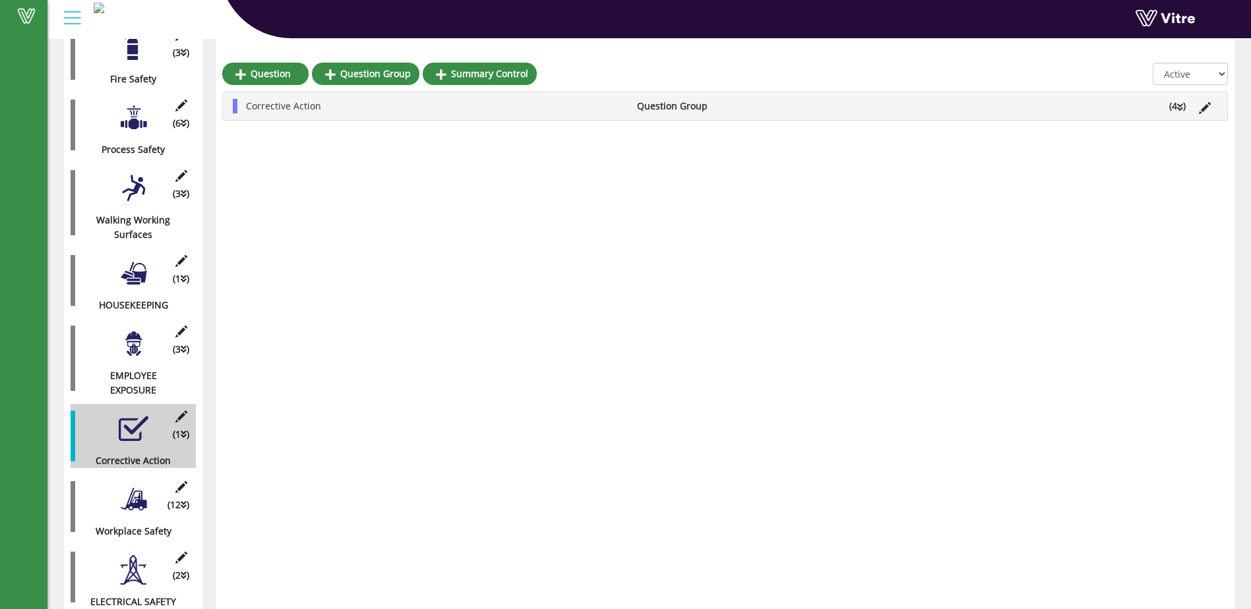
click at [1183, 104] on icon at bounding box center [1180, 107] width 6 height 9
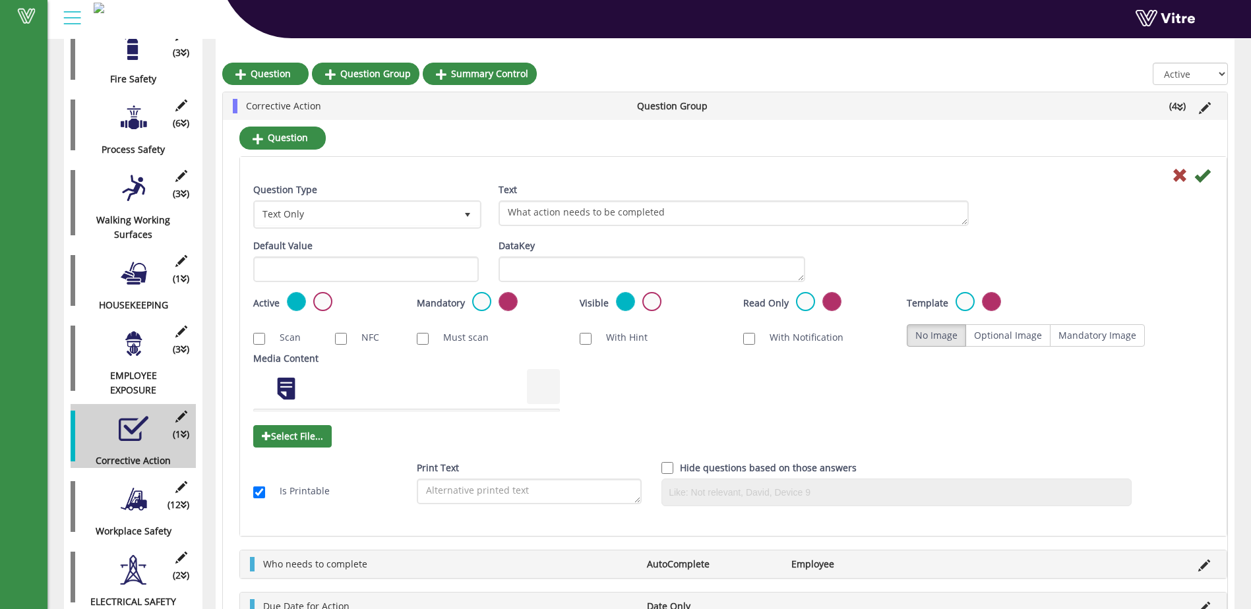
drag, startPoint x: 74, startPoint y: 417, endPoint x: 1121, endPoint y: 421, distance: 1047.5
click at [1123, 435] on div "Media Content Select File..." at bounding box center [733, 402] width 980 height 100
click at [70, 20] on div at bounding box center [72, 18] width 30 height 36
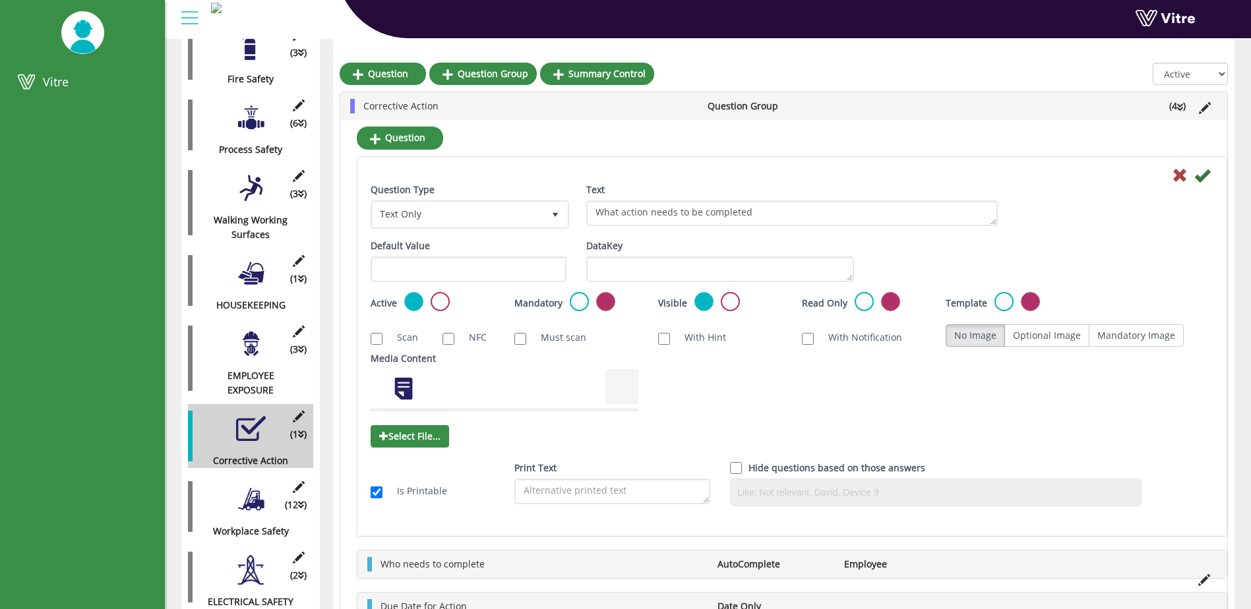
click at [189, 19] on div at bounding box center [190, 18] width 30 height 36
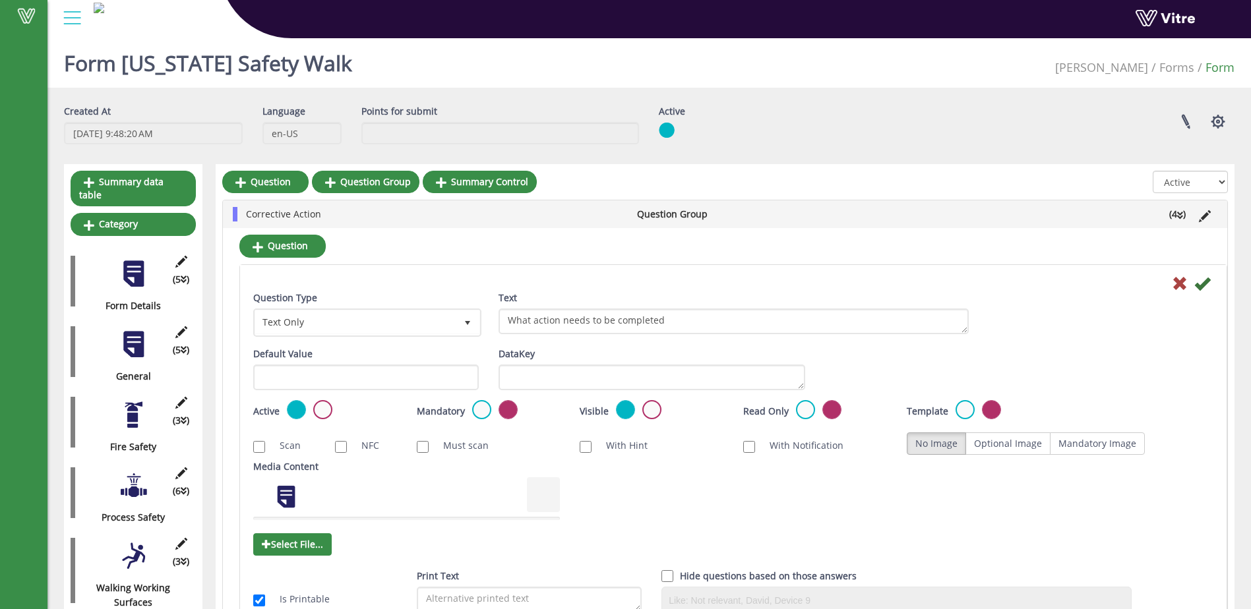
scroll to position [0, 0]
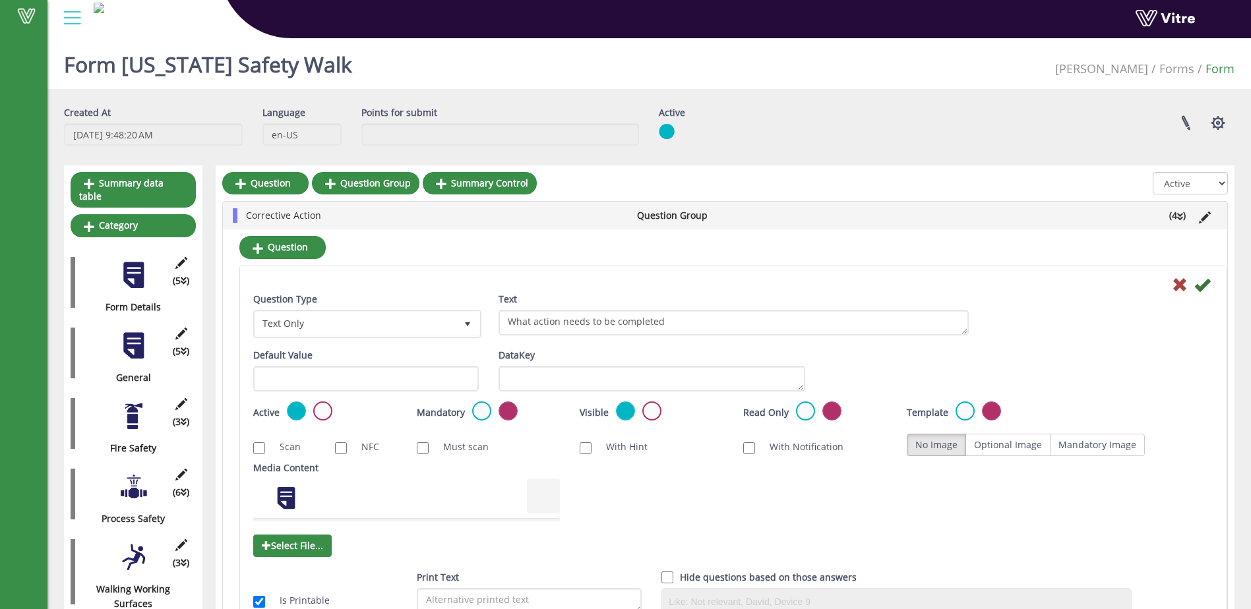
click at [134, 265] on div at bounding box center [134, 276] width 30 height 30
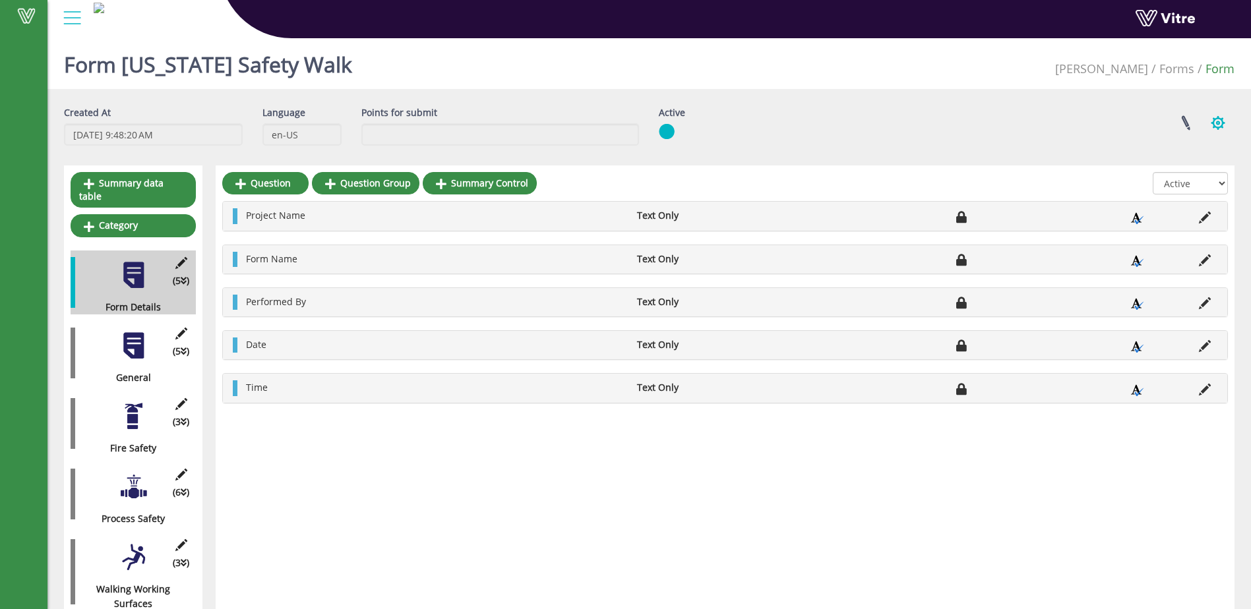
click at [1219, 121] on button "button" at bounding box center [1218, 123] width 33 height 35
click at [1183, 121] on link at bounding box center [1185, 123] width 33 height 35
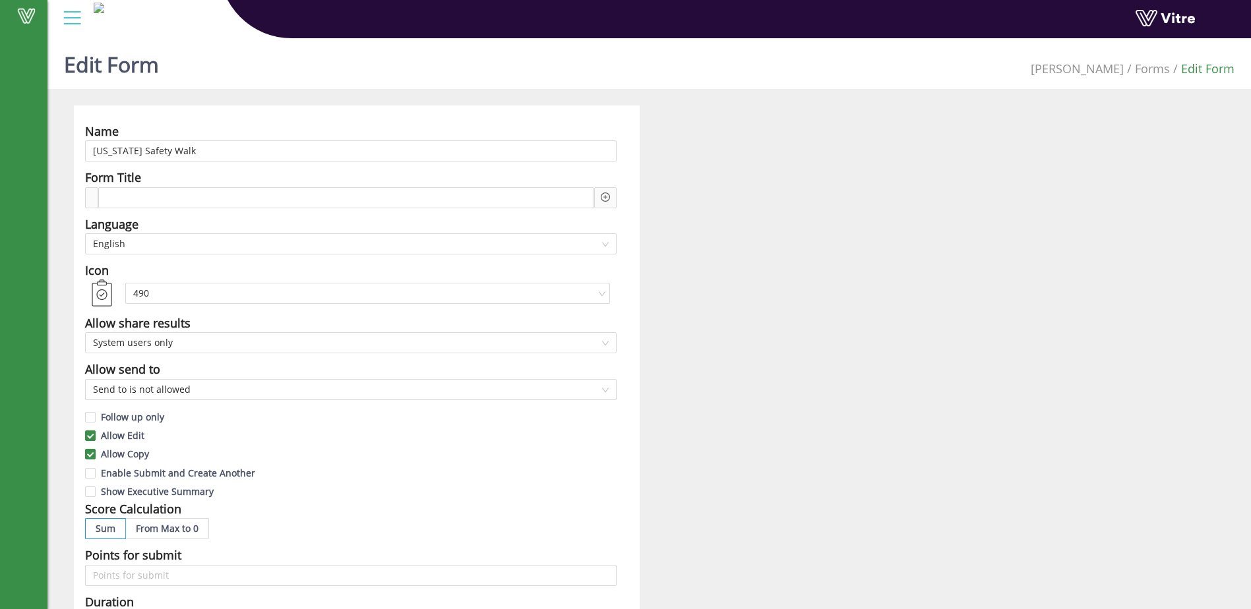
click at [790, 224] on div "Name Georgia Safety Walk Form Title Language English Icon 490 Allow share resul…" at bounding box center [649, 571] width 1171 height 931
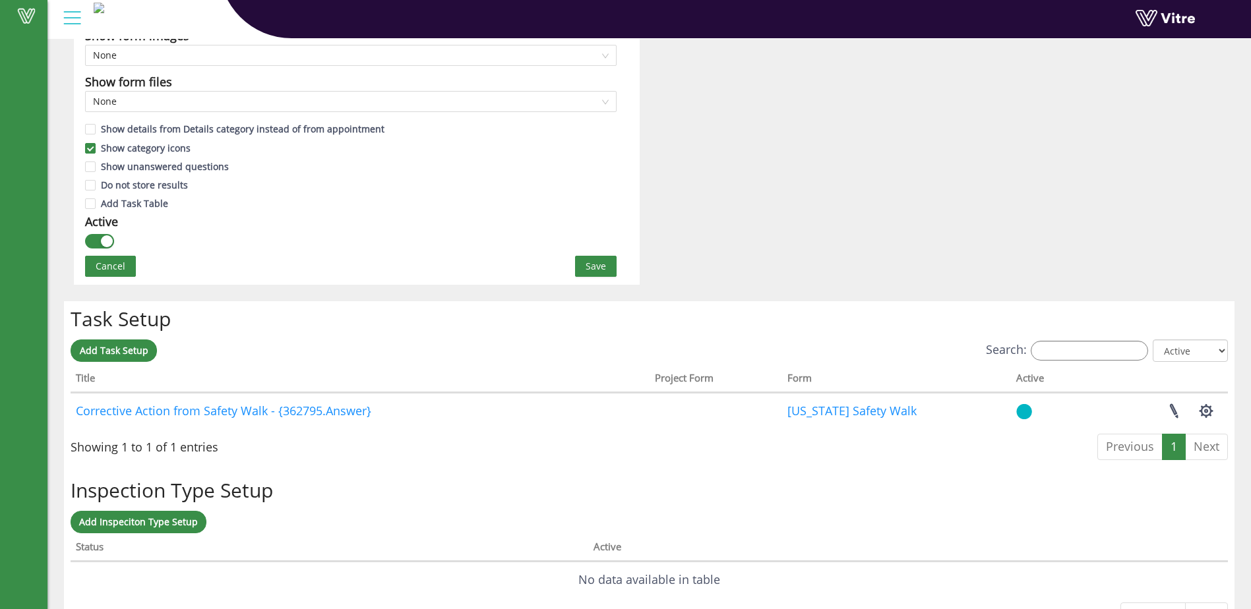
scroll to position [857, 0]
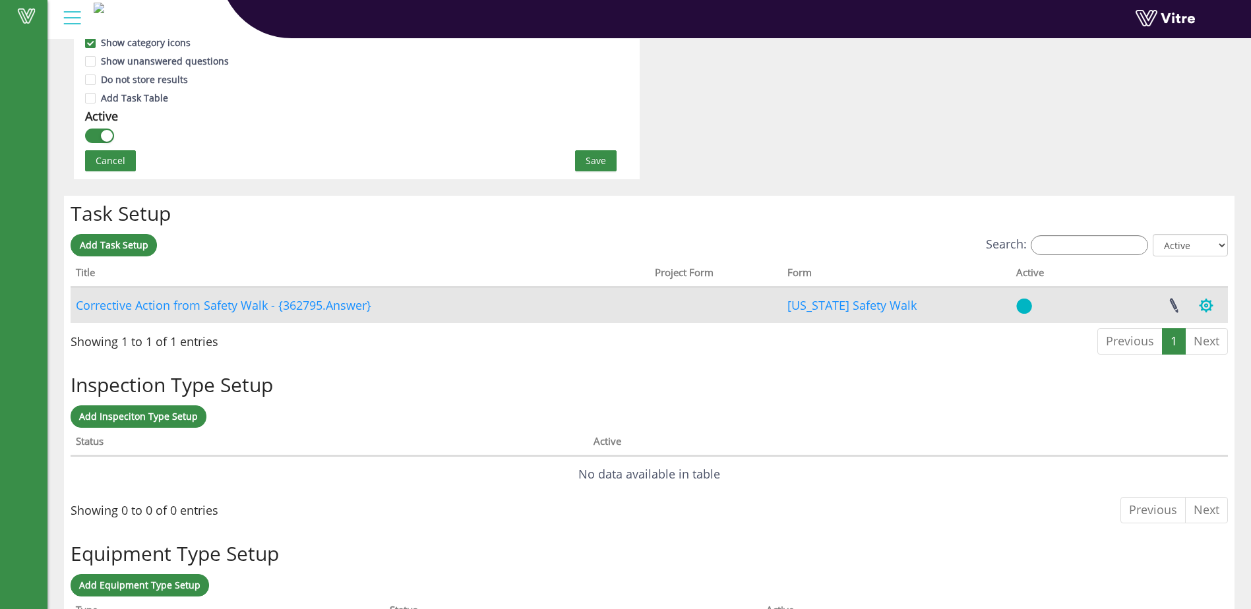
click at [1207, 298] on button "button" at bounding box center [1206, 305] width 33 height 35
click at [1174, 305] on link at bounding box center [1174, 305] width 33 height 35
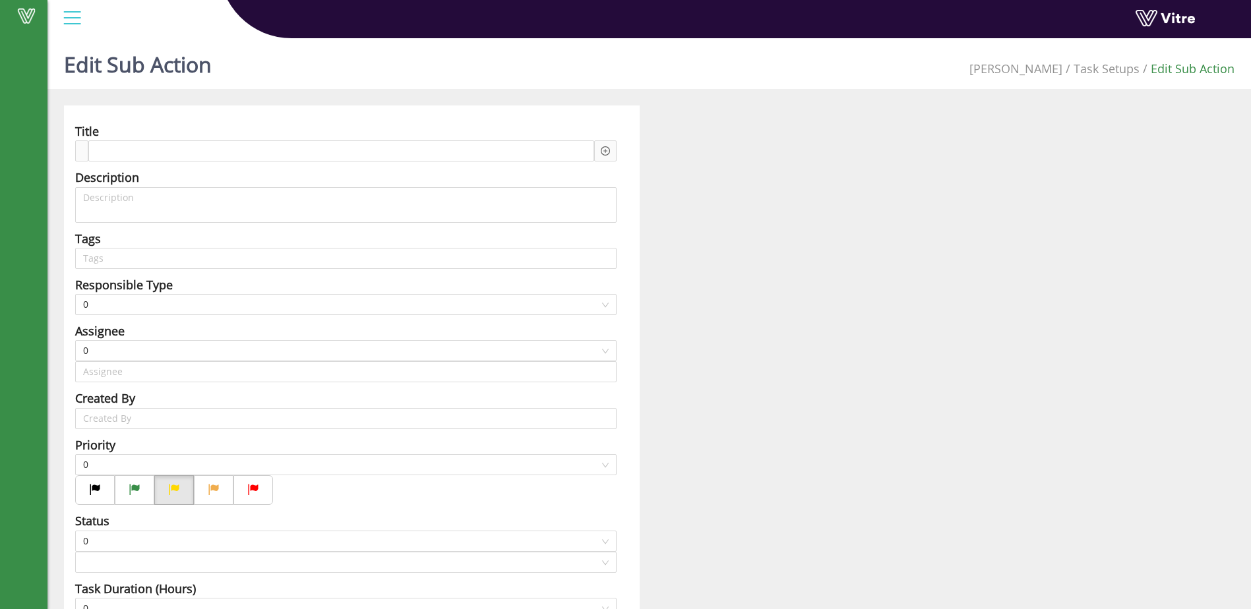
type input "Shelley Paddock"
click at [741, 325] on div "Title Corrective Action from Safety Walk - Answer-1 What action needs to be com…" at bounding box center [649, 490] width 1191 height 768
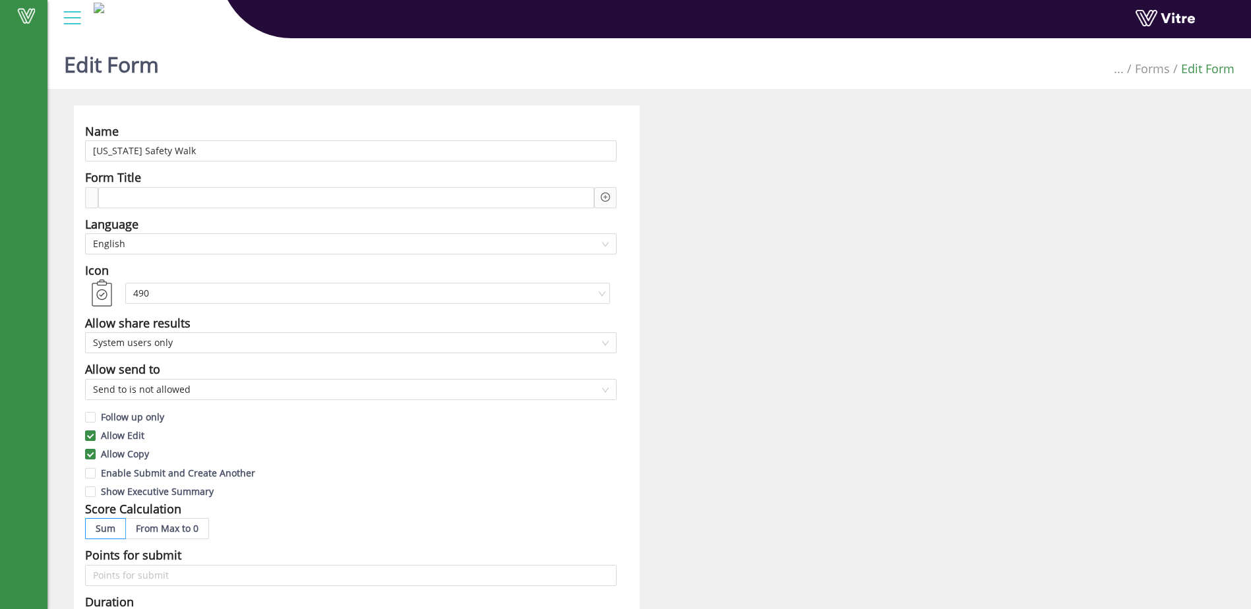
scroll to position [761, 0]
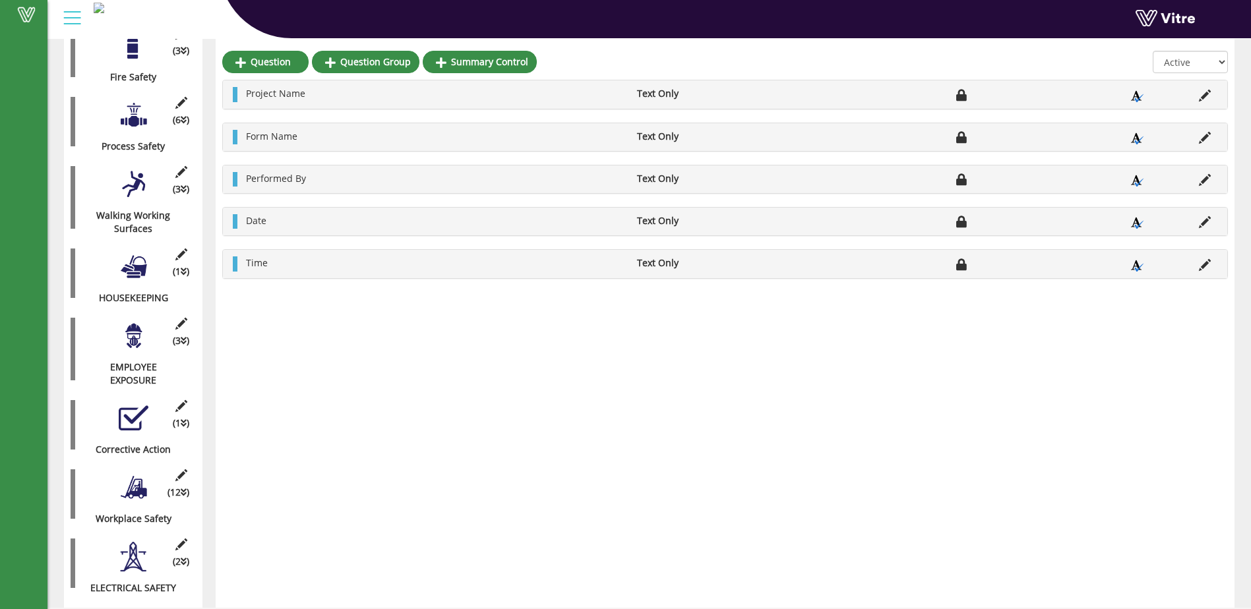
scroll to position [369, 0]
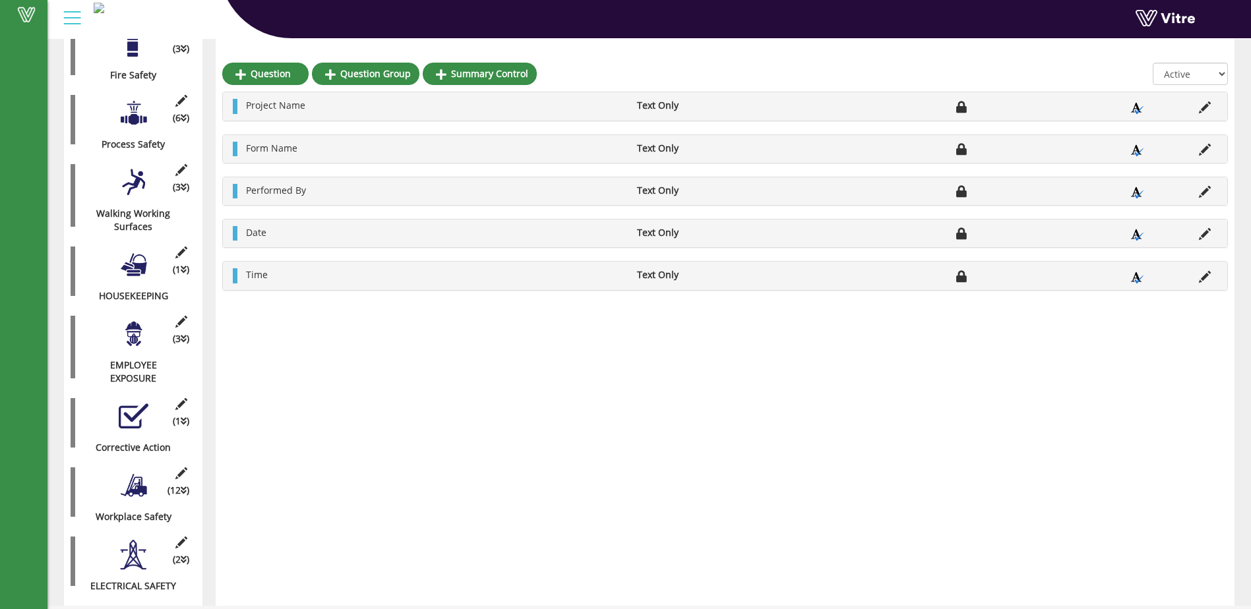
click at [129, 402] on div at bounding box center [134, 417] width 30 height 30
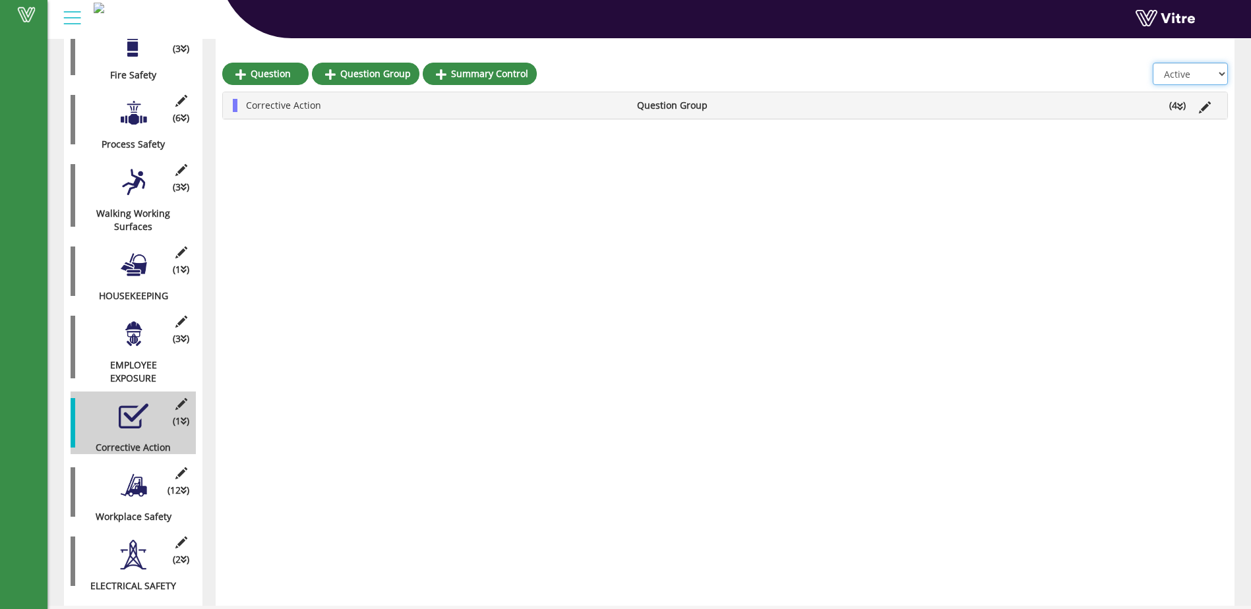
click at [1222, 77] on select "All Active Not Active" at bounding box center [1190, 74] width 75 height 22
click at [1032, 114] on div "Corrective Action Question Group (4 )" at bounding box center [725, 105] width 1005 height 26
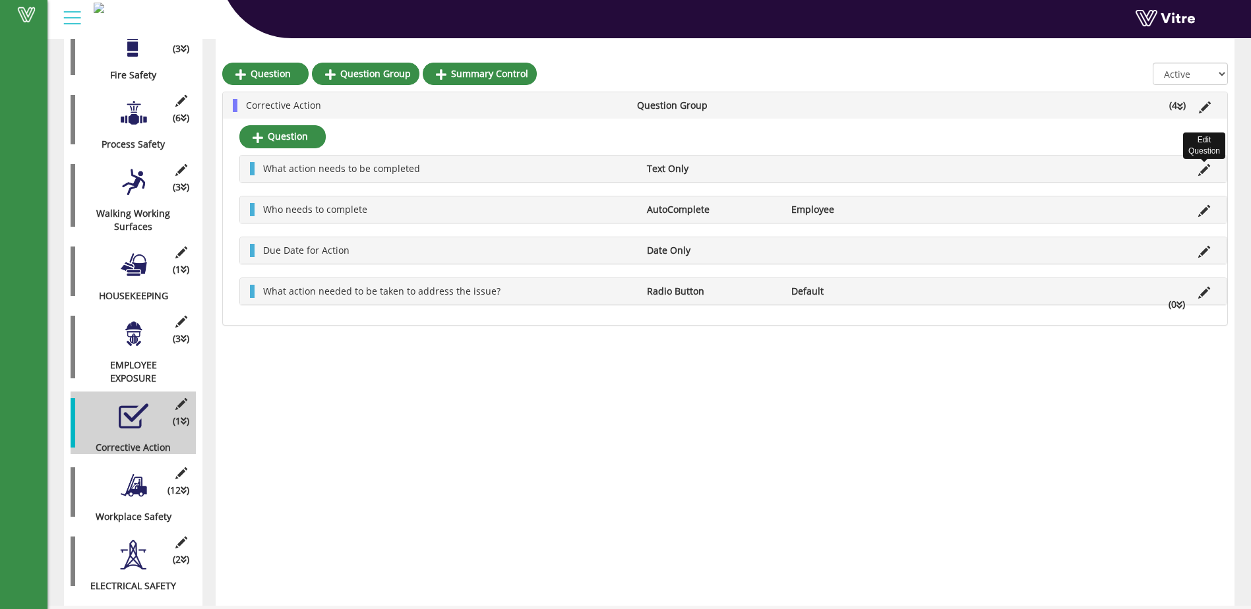
click at [1203, 168] on icon at bounding box center [1205, 170] width 12 height 12
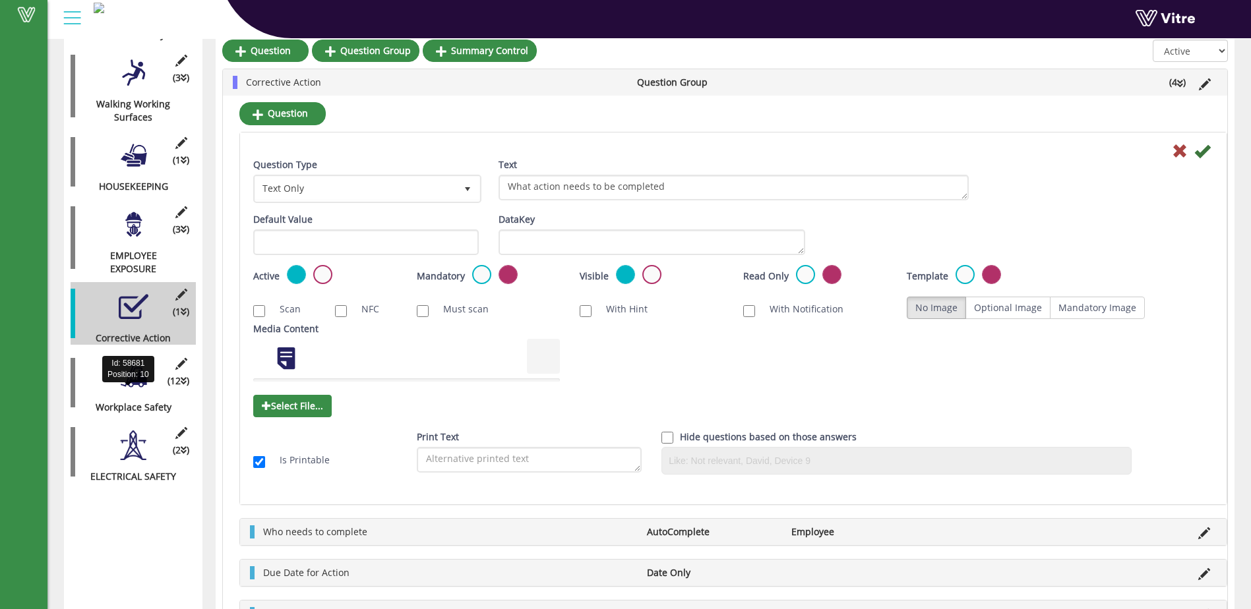
scroll to position [455, 0]
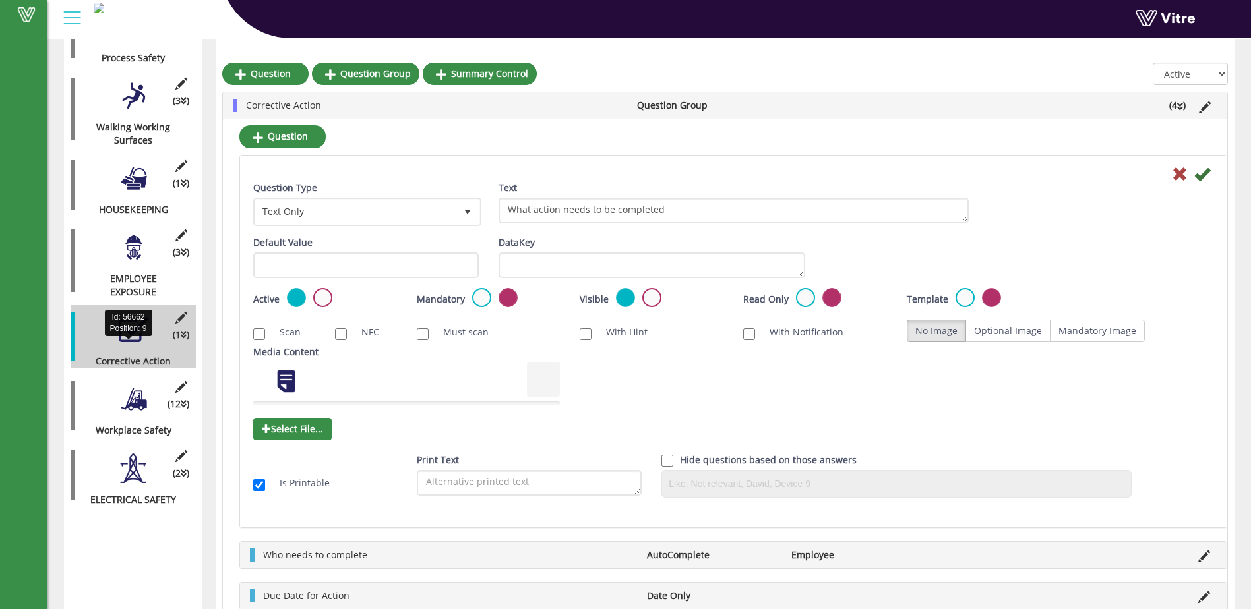
drag, startPoint x: 129, startPoint y: 348, endPoint x: 120, endPoint y: 344, distance: 9.7
click at [120, 355] on div "Corrective Action" at bounding box center [128, 361] width 115 height 13
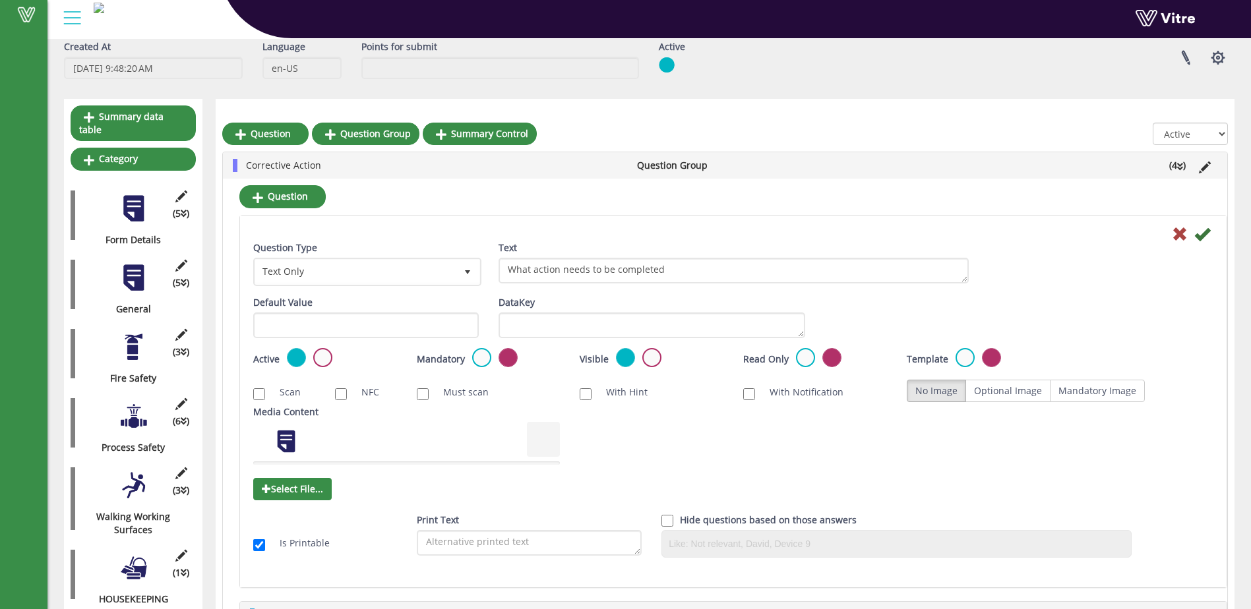
scroll to position [0, 0]
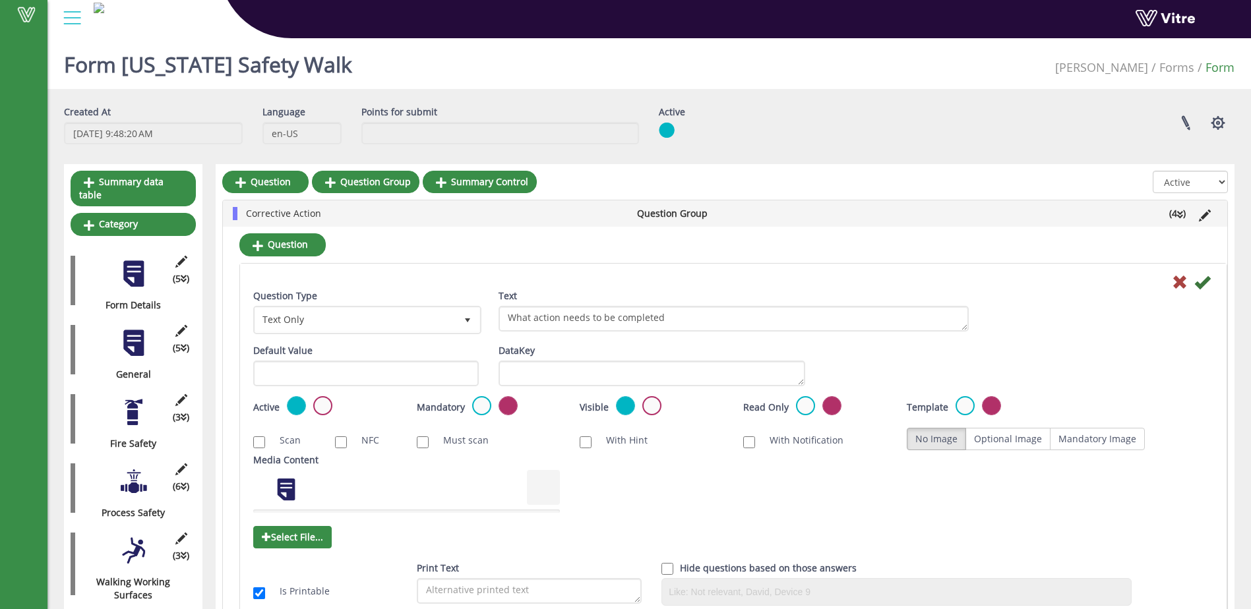
click at [142, 267] on div at bounding box center [134, 274] width 30 height 30
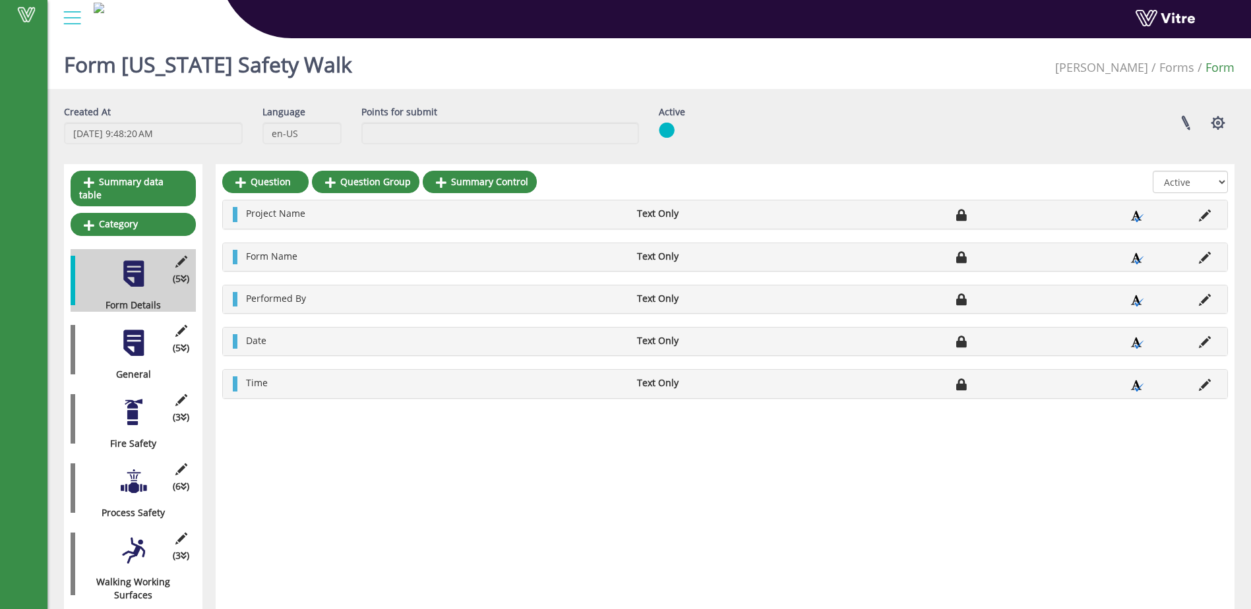
click at [142, 332] on div at bounding box center [134, 343] width 30 height 30
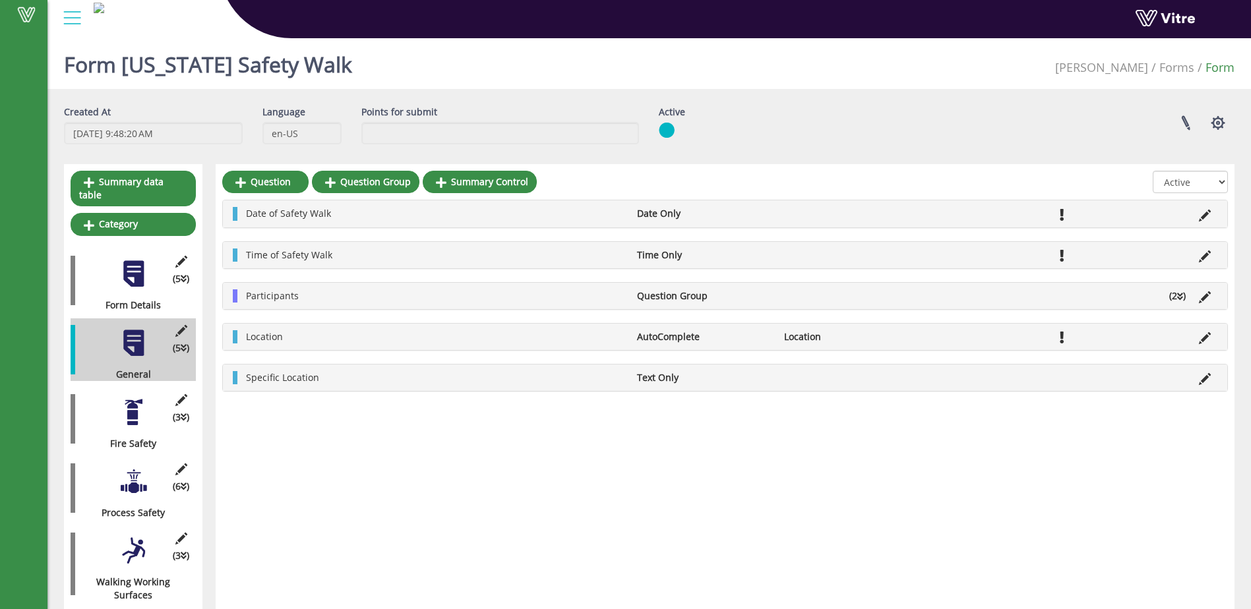
click at [133, 249] on div "(5 ) Form Details" at bounding box center [133, 280] width 125 height 63
click at [136, 262] on div at bounding box center [134, 274] width 30 height 30
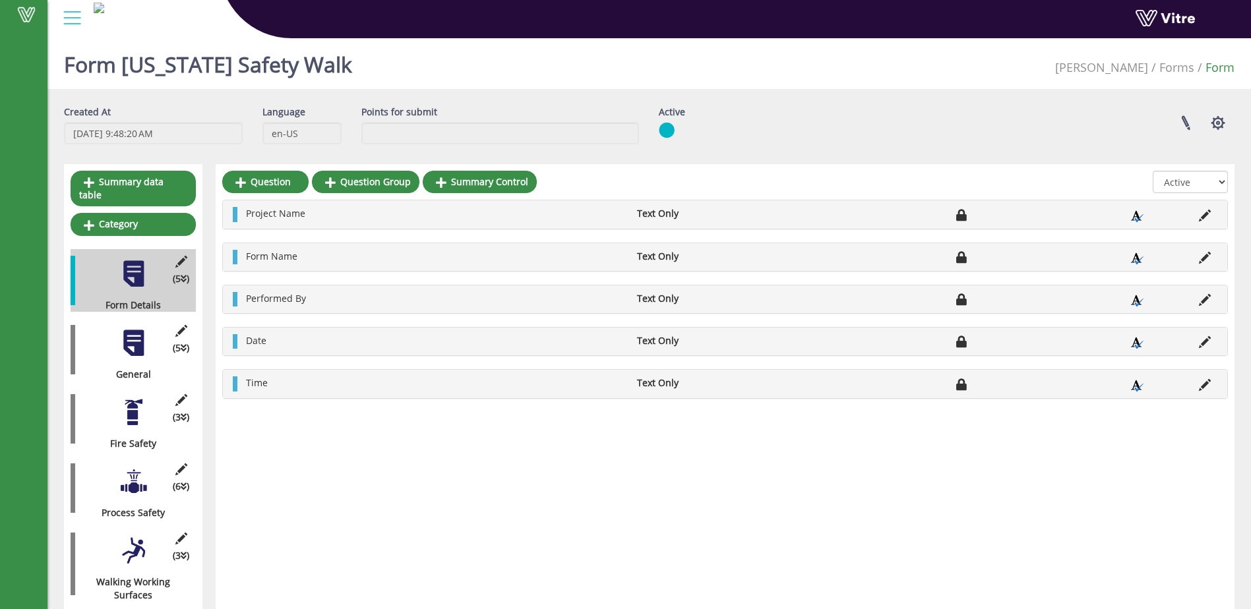
click at [139, 328] on div at bounding box center [134, 343] width 30 height 30
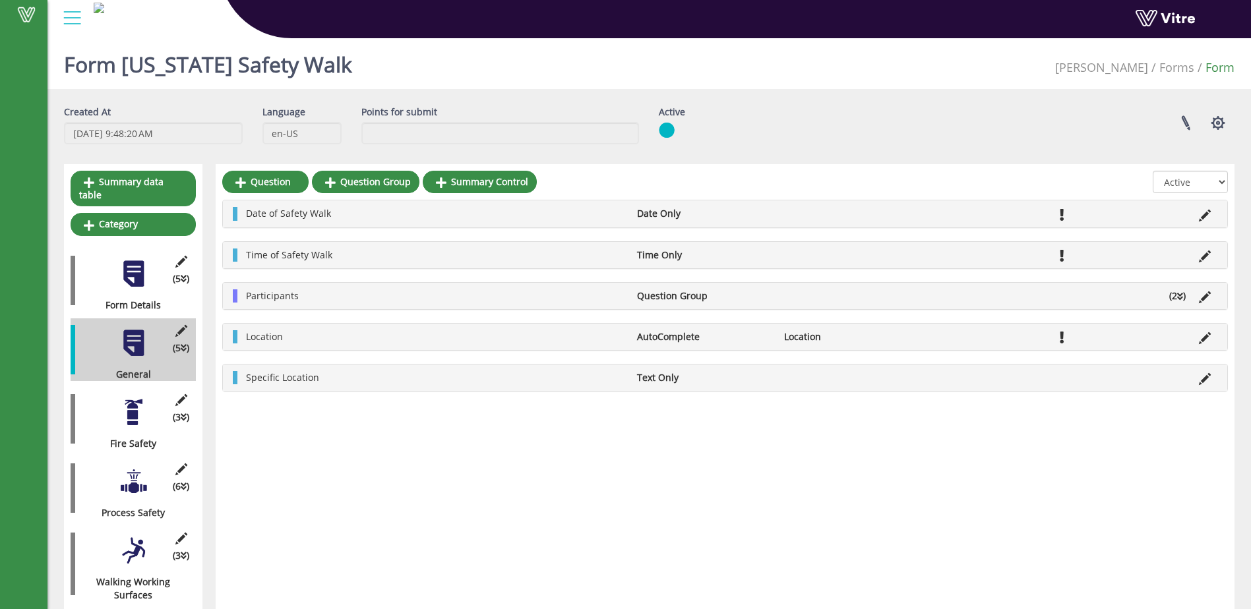
click at [134, 259] on div at bounding box center [134, 274] width 30 height 30
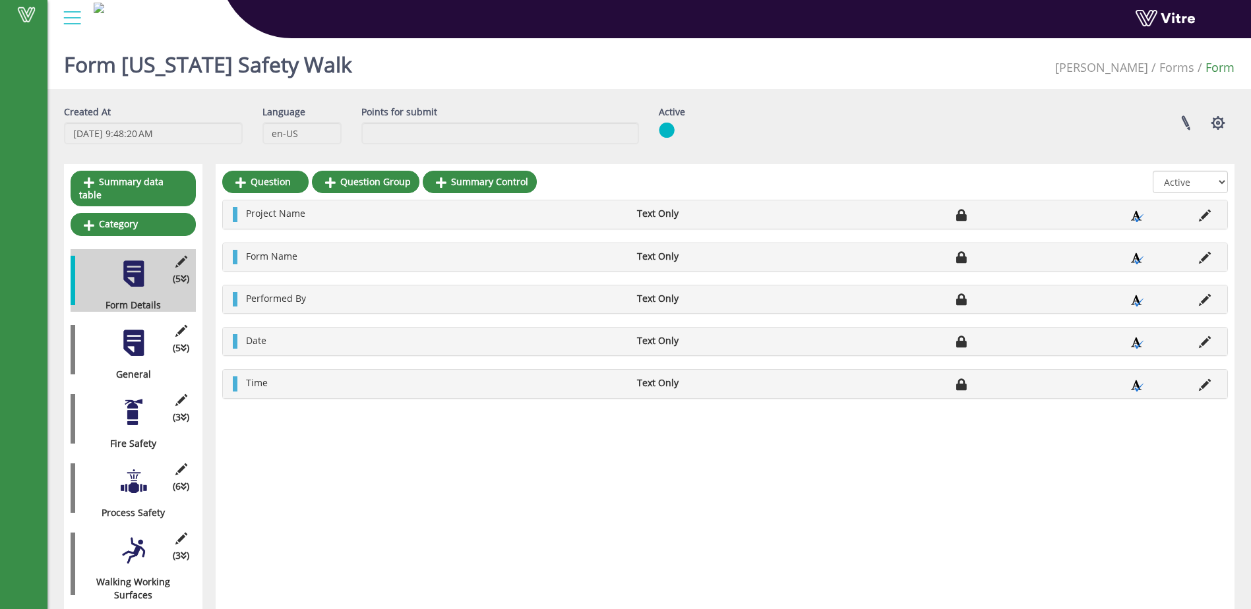
click at [138, 340] on div at bounding box center [134, 343] width 30 height 30
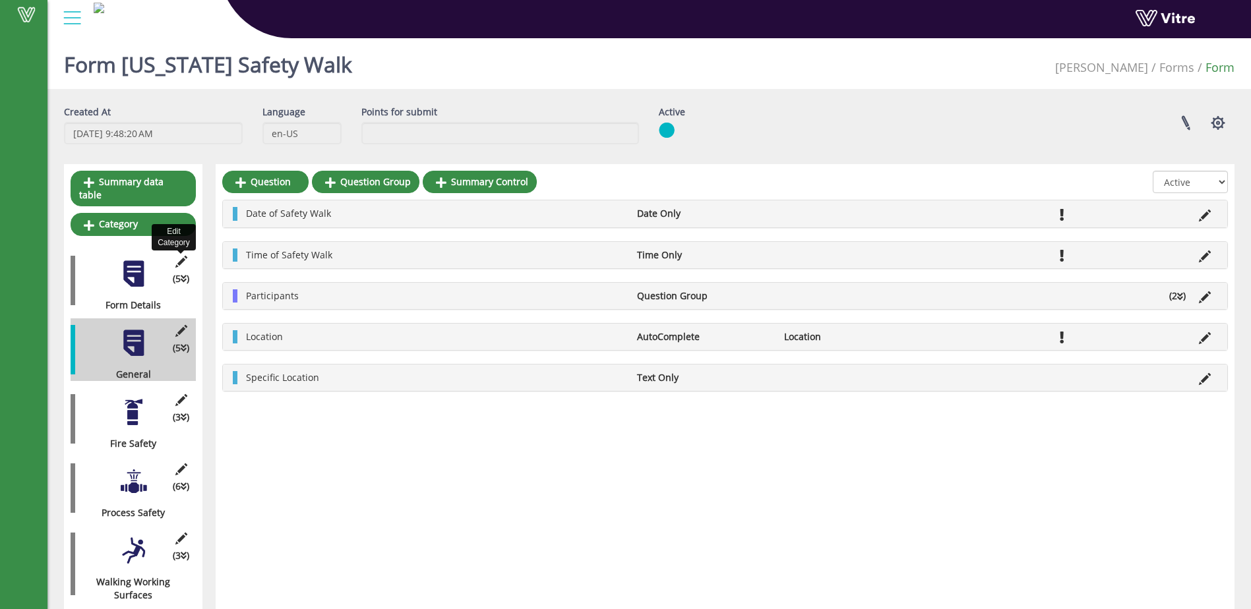
click at [179, 256] on icon at bounding box center [181, 262] width 16 height 12
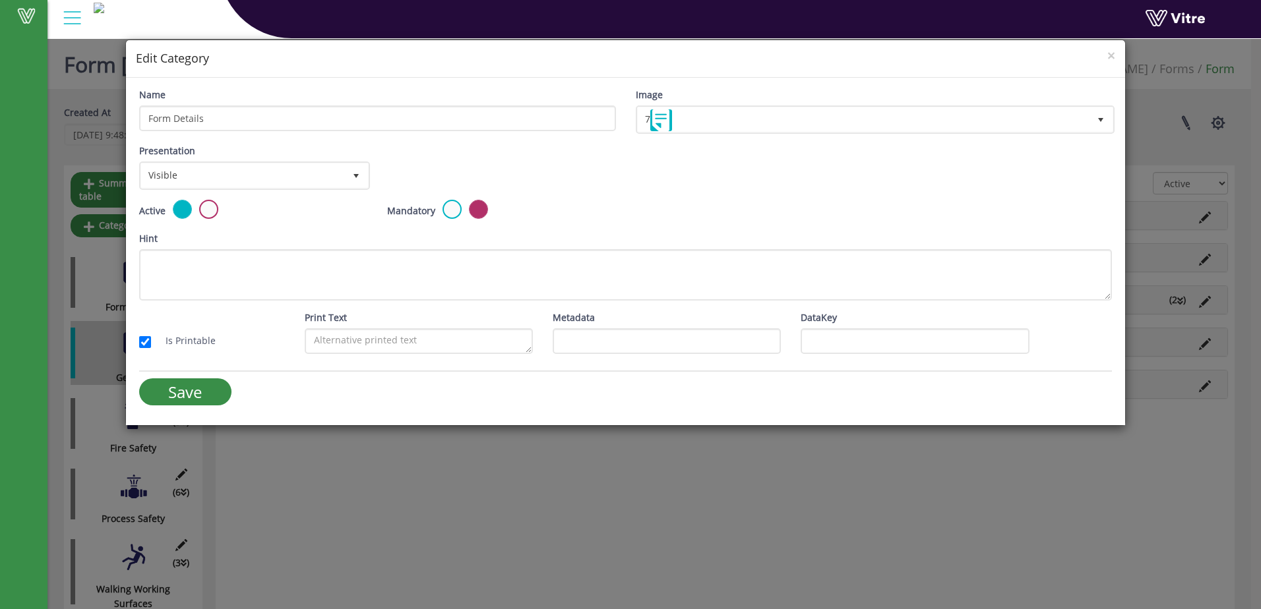
click at [1152, 144] on div "× Edit Category Name Form Details Image 7 7 Presentation Visible true Choose co…" at bounding box center [630, 304] width 1261 height 609
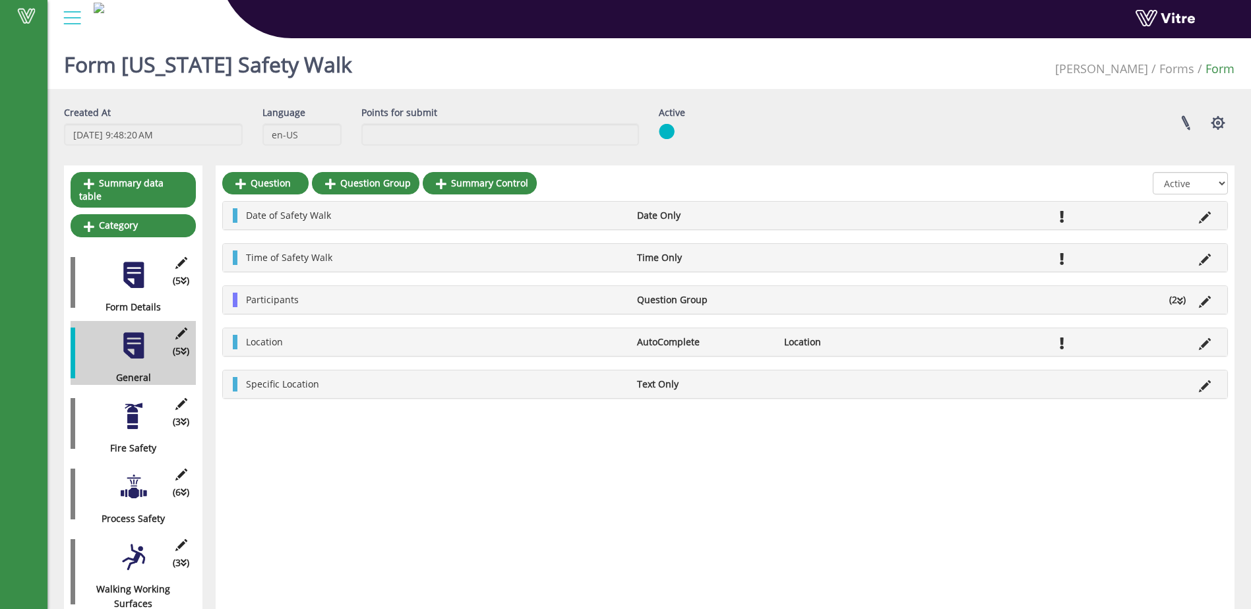
click at [134, 270] on div at bounding box center [134, 276] width 30 height 30
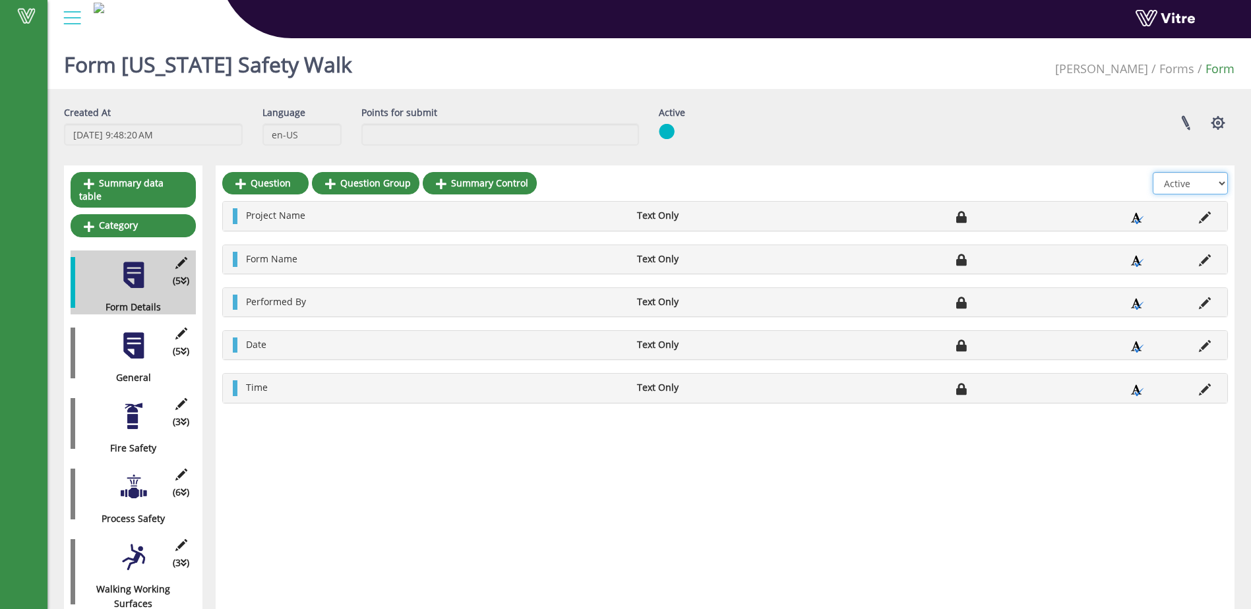
click at [1222, 186] on select "All Active Not Active" at bounding box center [1190, 183] width 75 height 22
click at [1154, 172] on select "All Active Not Active" at bounding box center [1190, 183] width 75 height 22
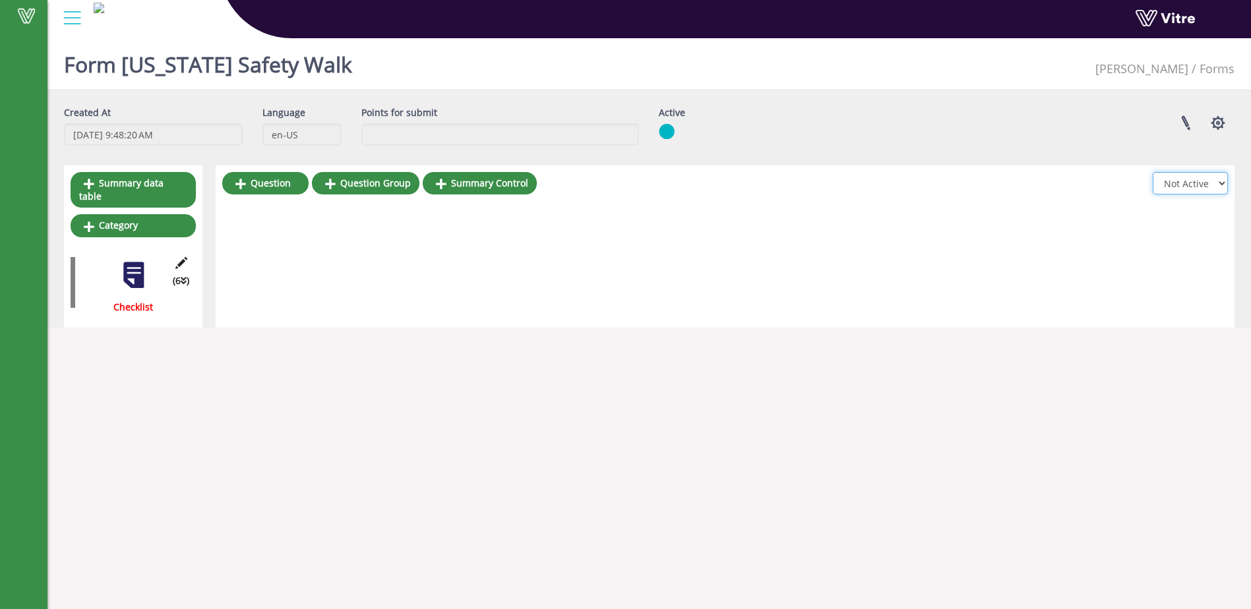
click at [1219, 182] on select "All Active Not Active" at bounding box center [1190, 183] width 75 height 22
select select "1"
click at [1154, 172] on select "All Active Not Active" at bounding box center [1190, 183] width 75 height 22
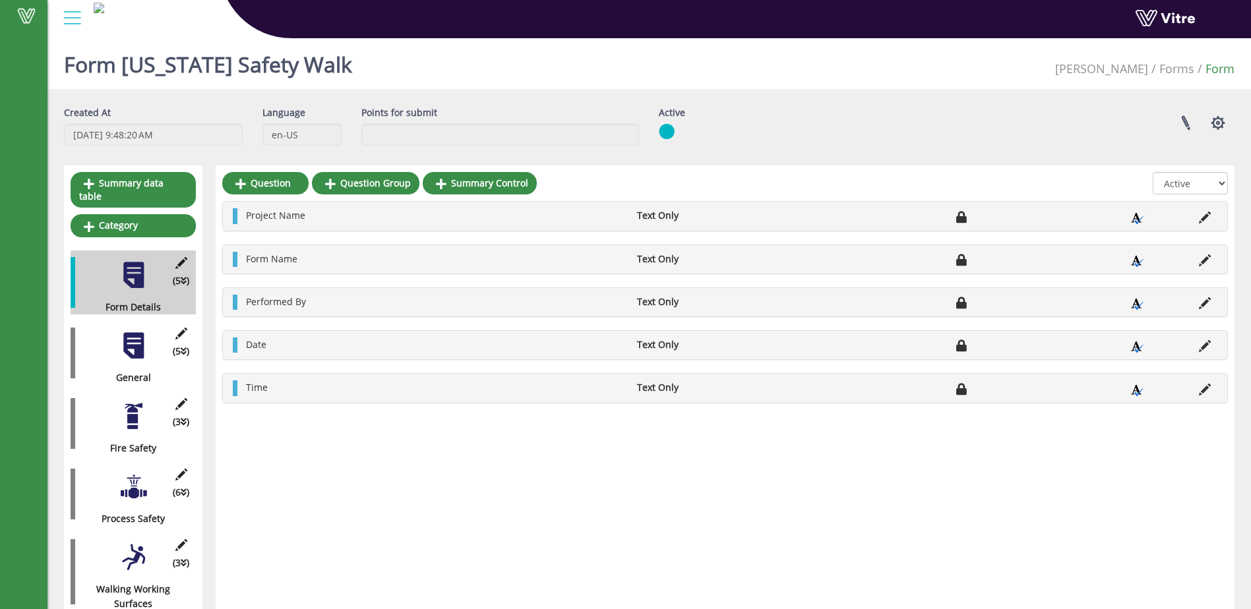
click at [132, 332] on div at bounding box center [134, 346] width 30 height 30
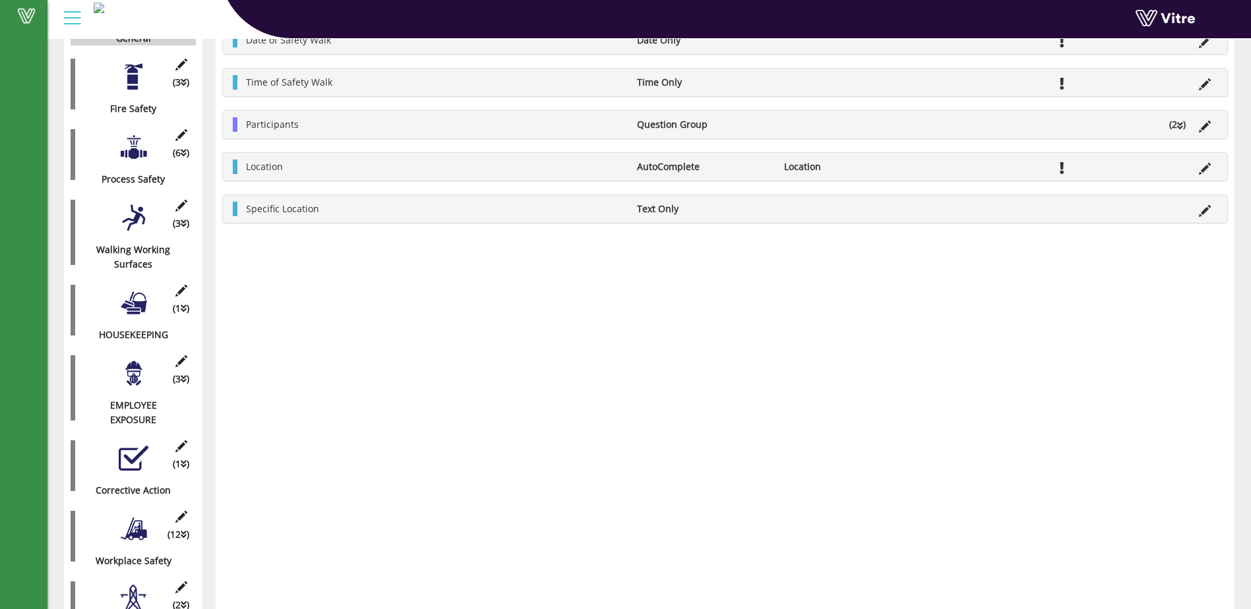
scroll to position [369, 0]
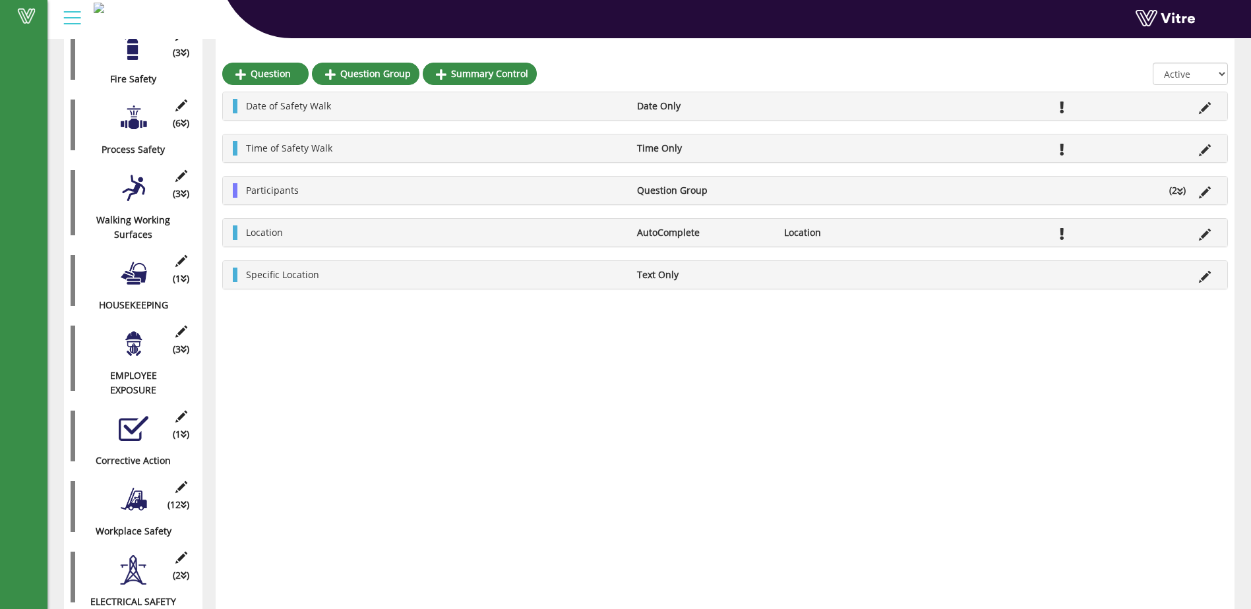
click at [133, 439] on div "(1 ) Corrective Action" at bounding box center [133, 436] width 125 height 64
click at [181, 411] on icon at bounding box center [181, 417] width 16 height 12
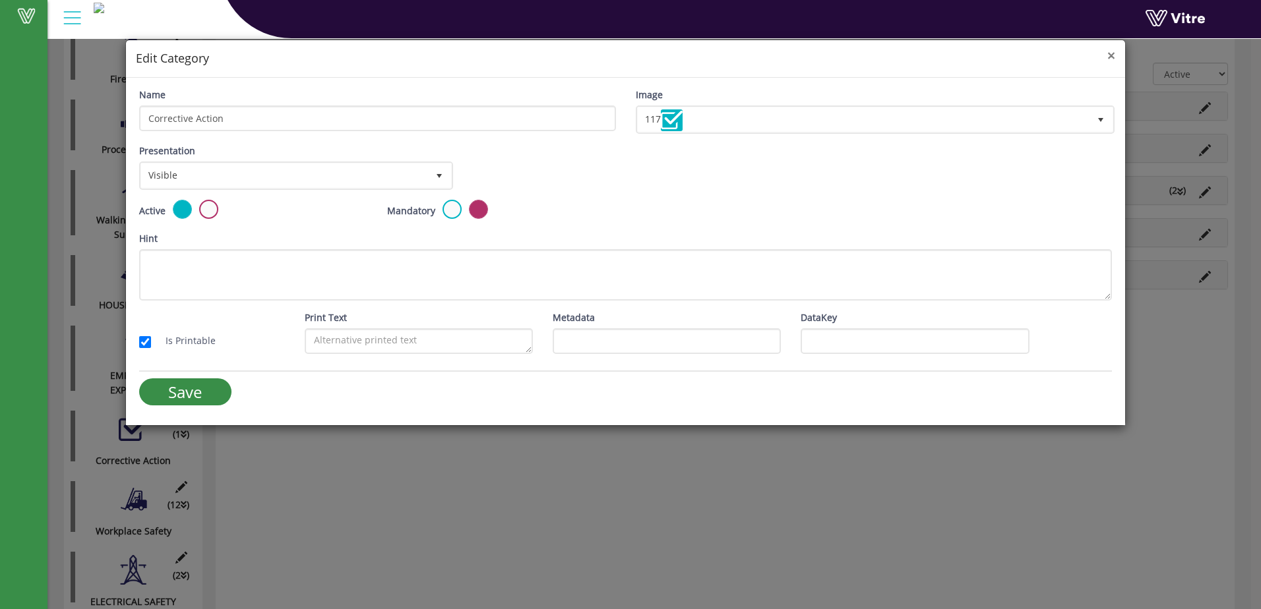
click at [1110, 52] on span "×" at bounding box center [1111, 55] width 8 height 18
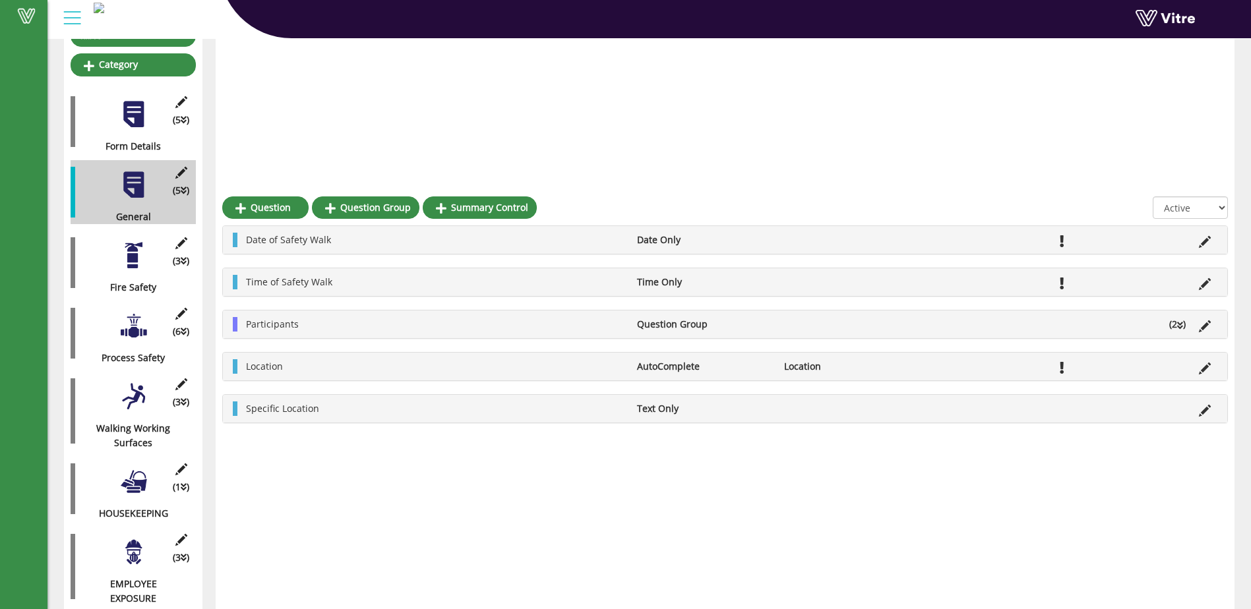
scroll to position [0, 0]
